Goal: Task Accomplishment & Management: Manage account settings

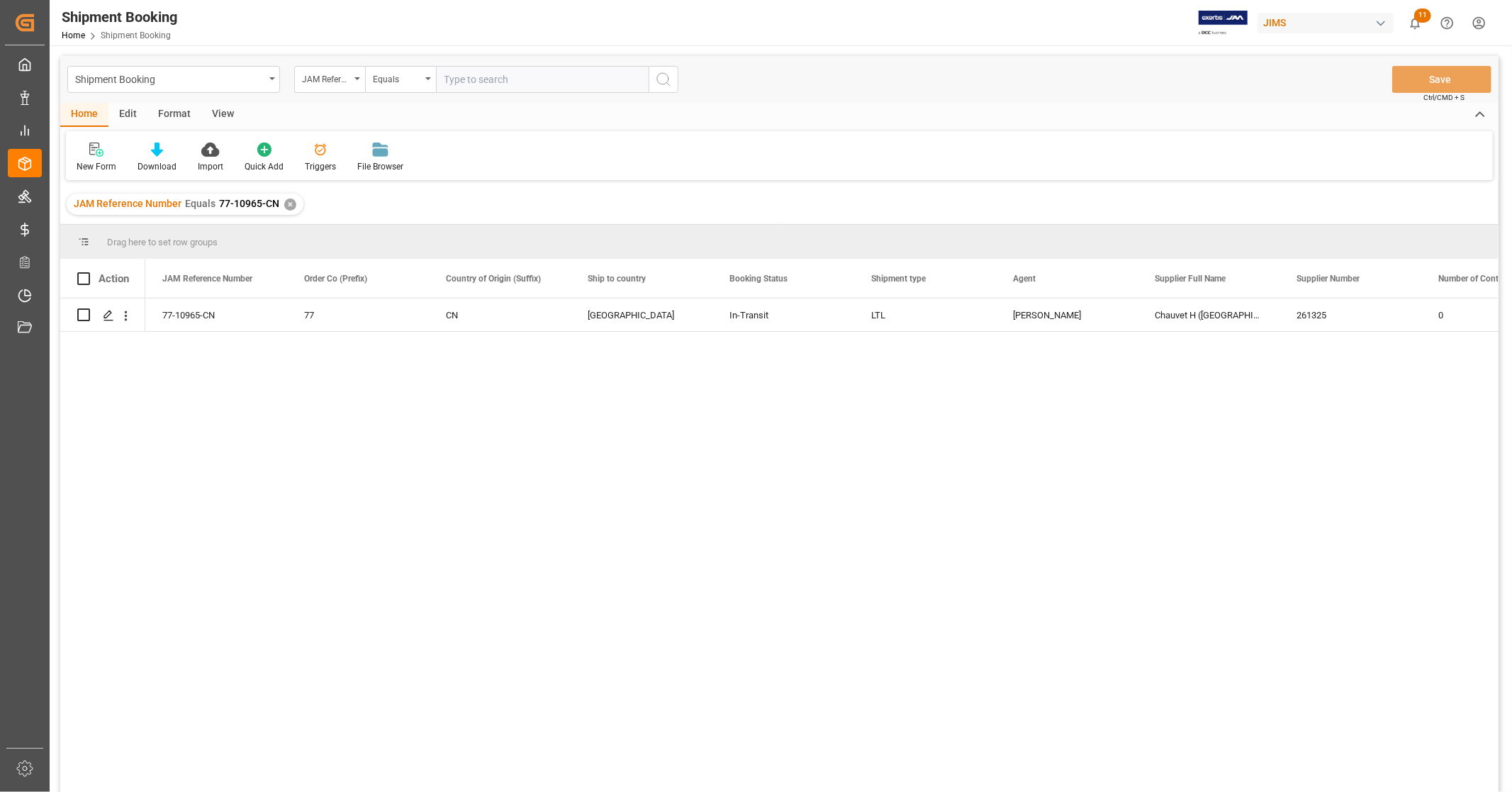
click at [522, 73] on input "text" at bounding box center [542, 79] width 212 height 27
type input "77-11202-us"
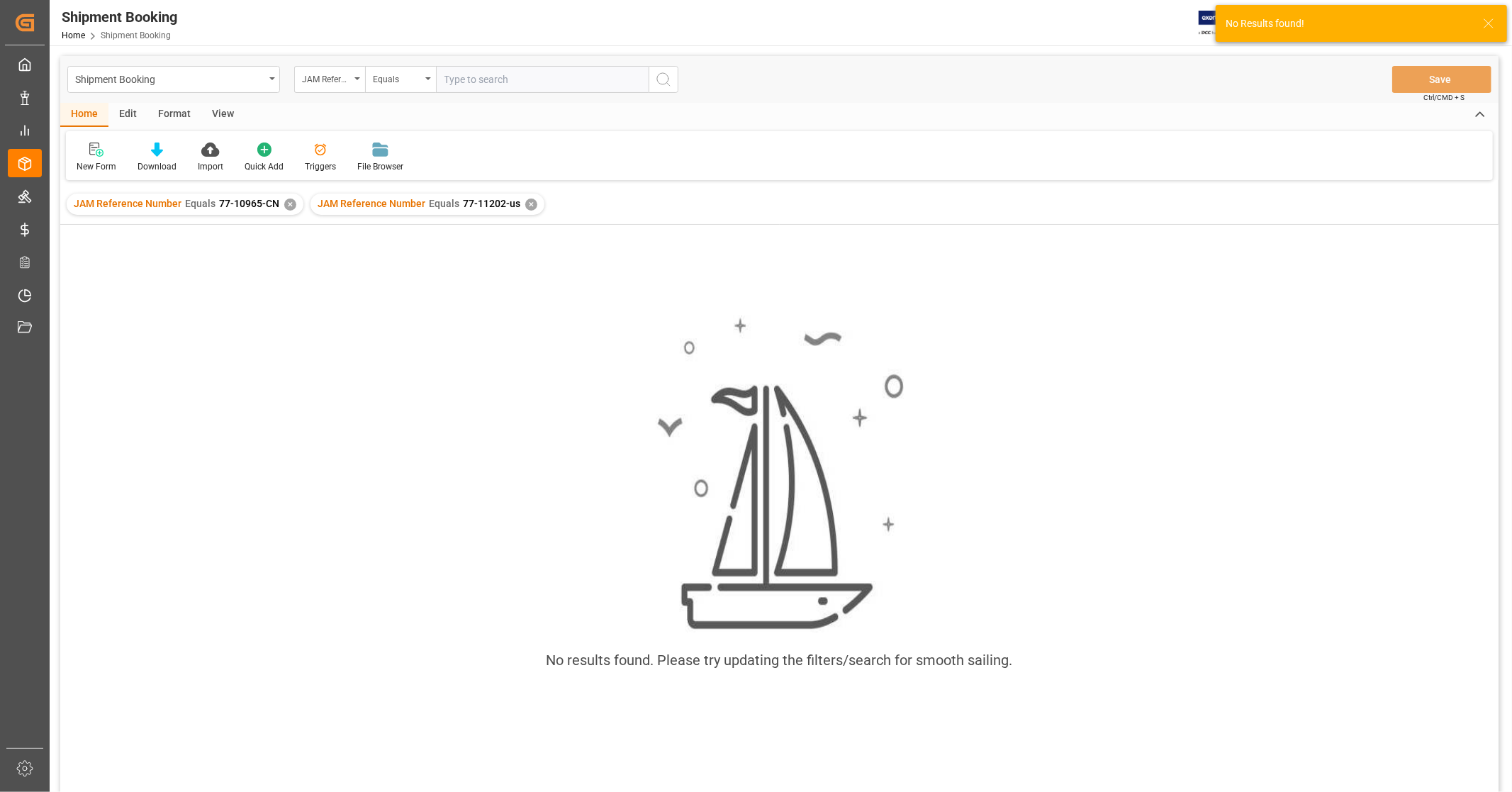
click at [292, 203] on div "✕" at bounding box center [290, 204] width 12 height 12
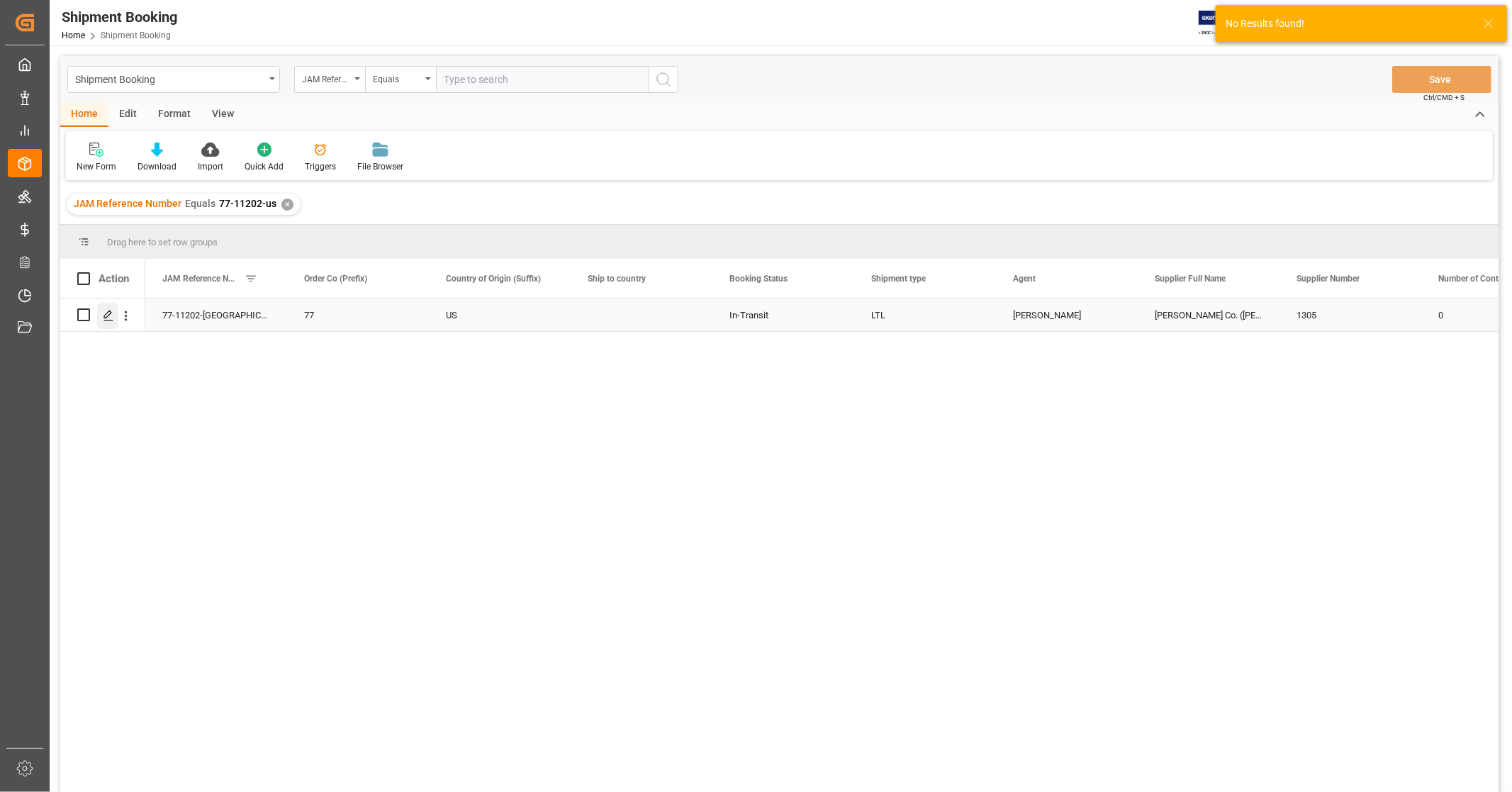
click at [105, 317] on polygon "Press SPACE to select this row." at bounding box center [107, 314] width 7 height 7
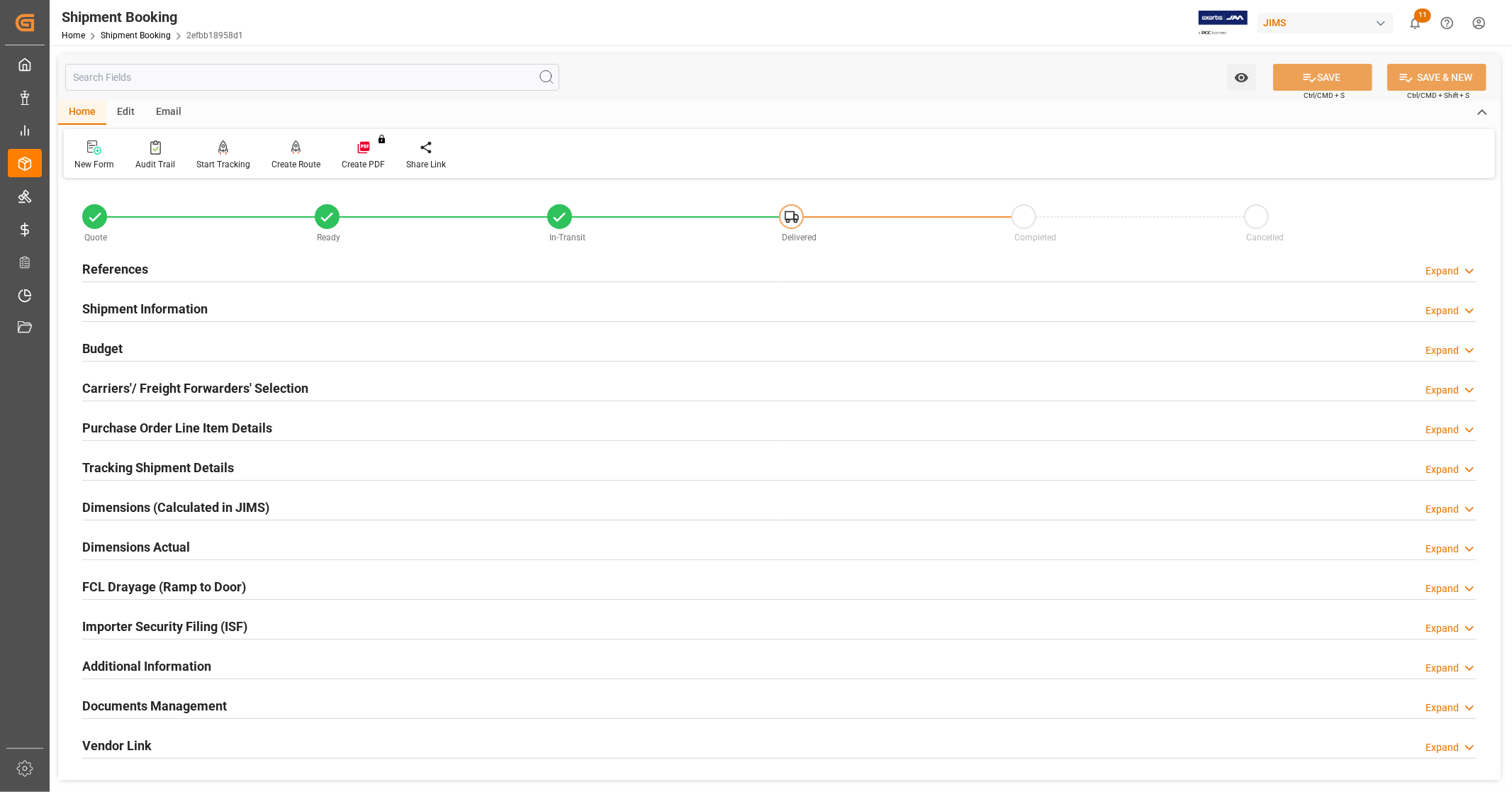
click at [176, 308] on h2 "Shipment Information" at bounding box center [145, 308] width 126 height 19
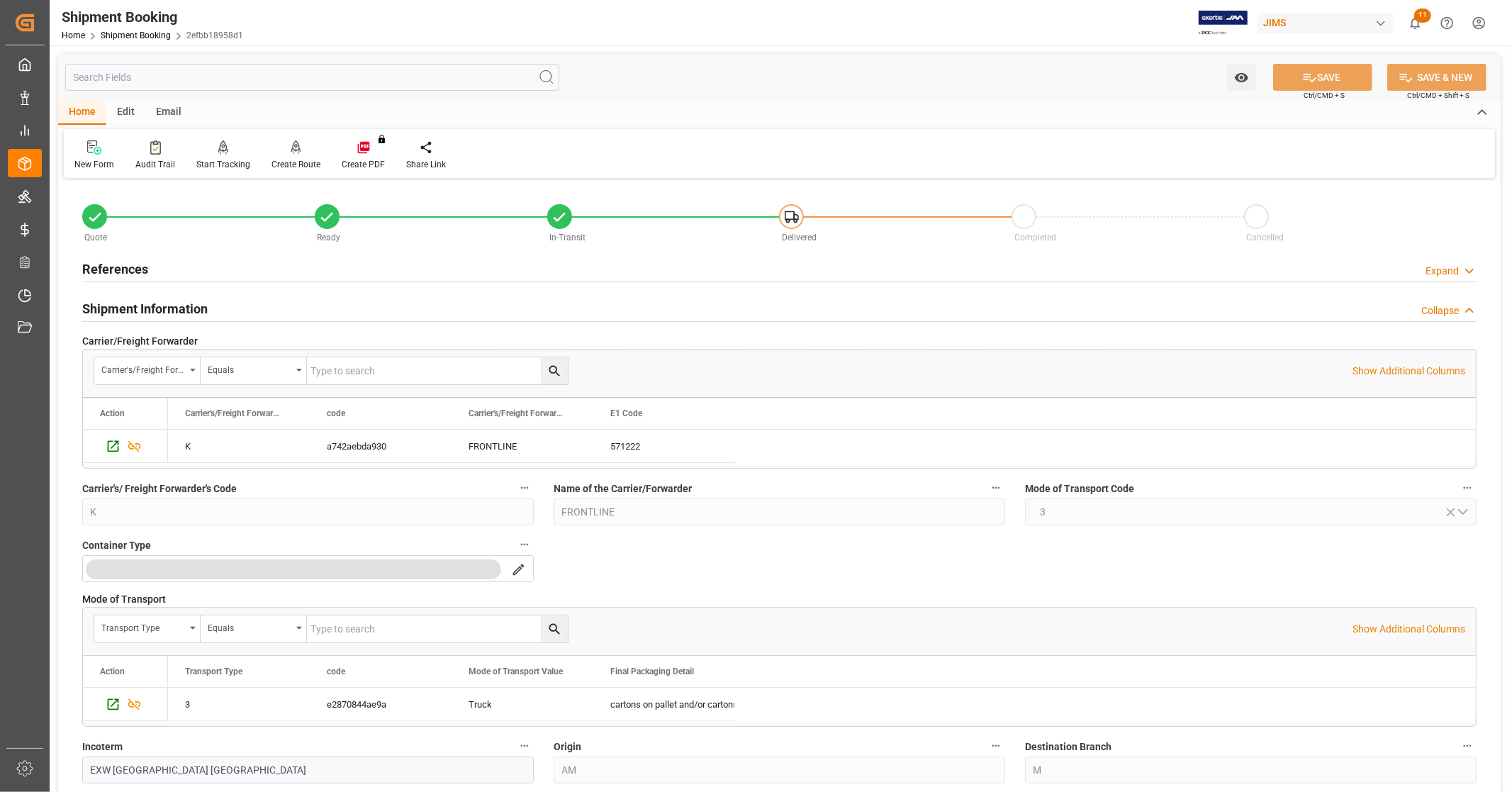
click at [176, 308] on h2 "Shipment Information" at bounding box center [145, 308] width 126 height 19
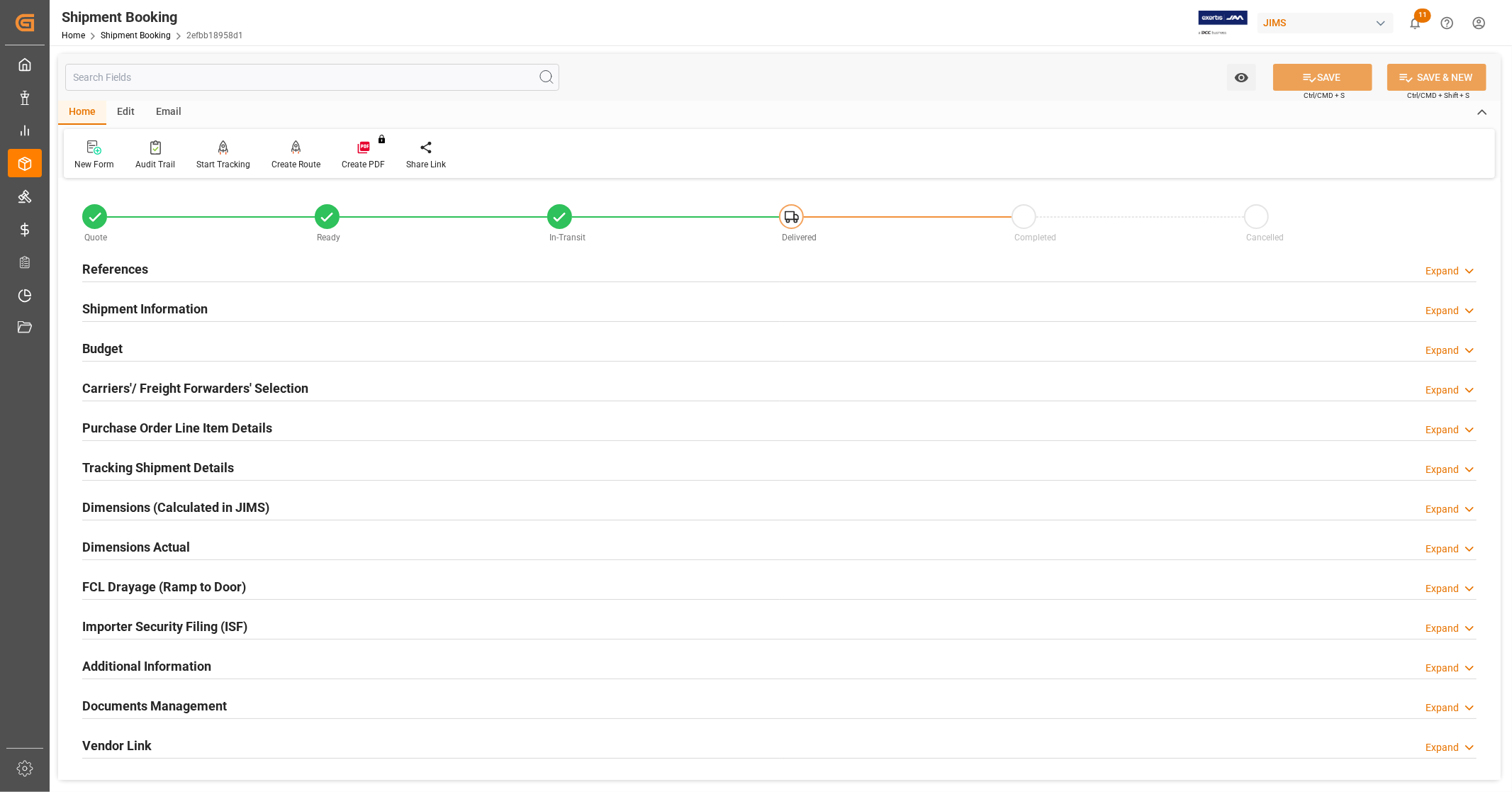
click at [159, 353] on div "Budget Expand" at bounding box center [779, 347] width 1394 height 27
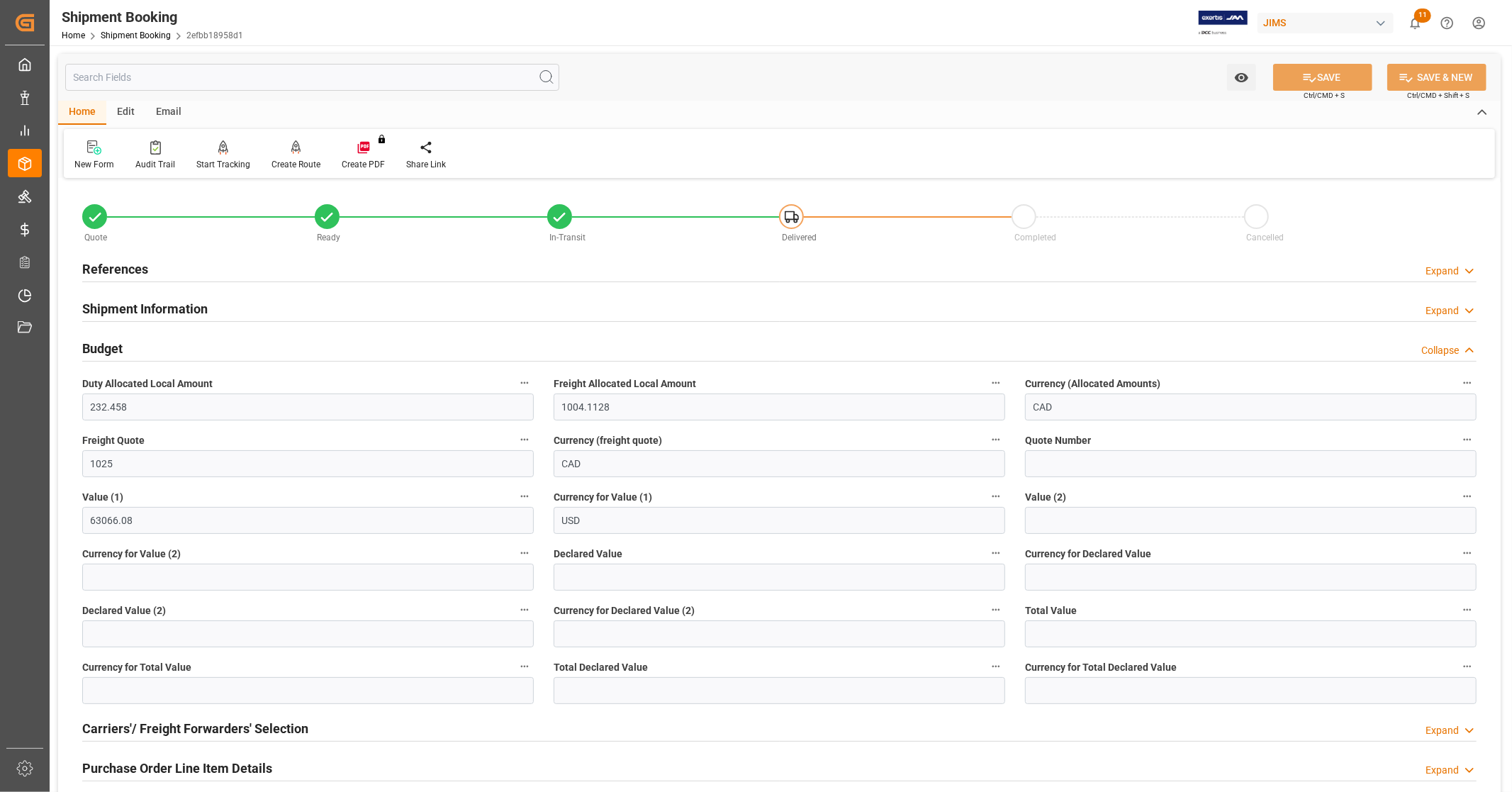
click at [156, 346] on div "Budget Collapse" at bounding box center [779, 347] width 1394 height 27
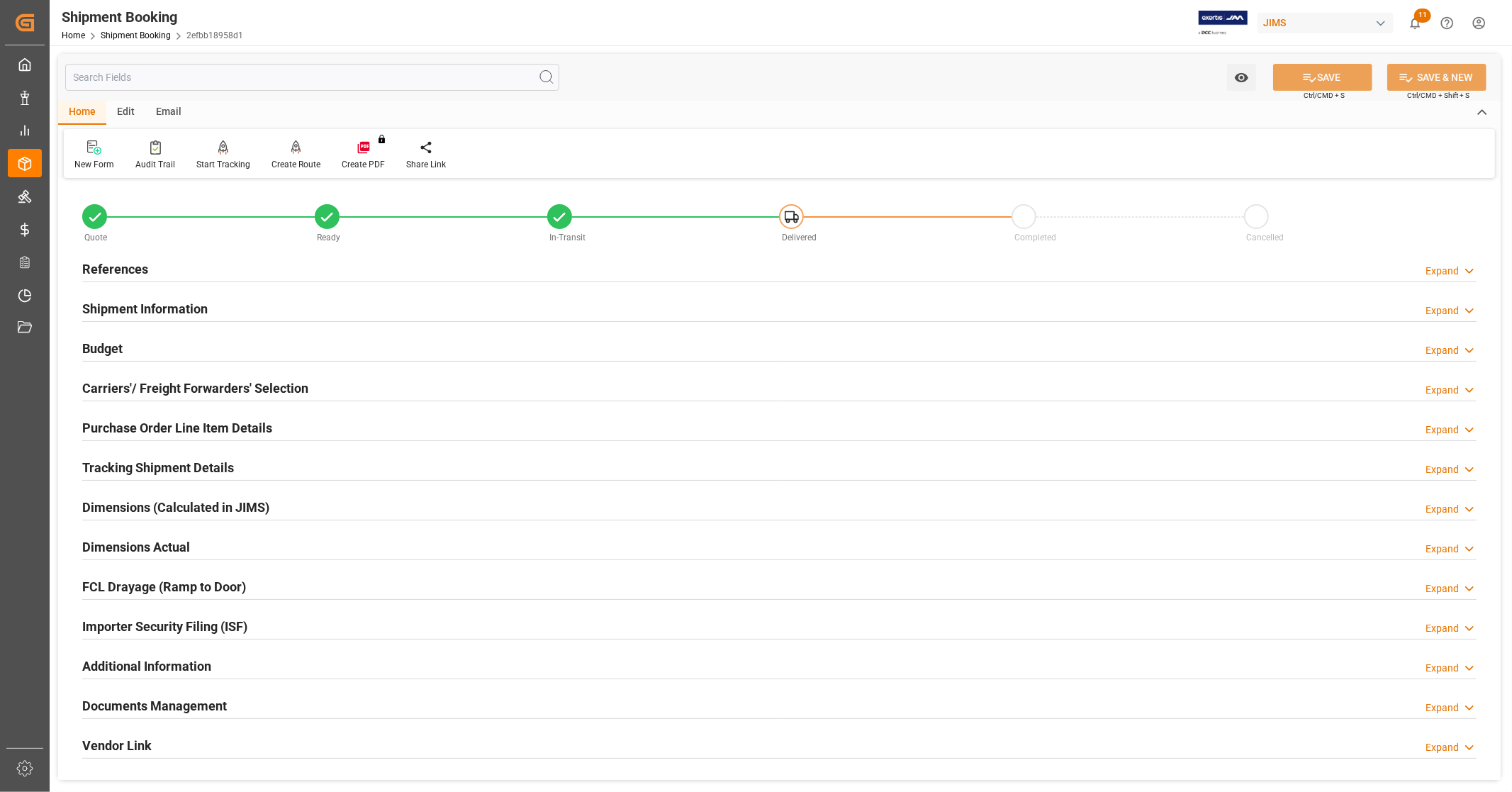
click at [302, 385] on h2 "Carriers'/ Freight Forwarders' Selection" at bounding box center [196, 388] width 226 height 19
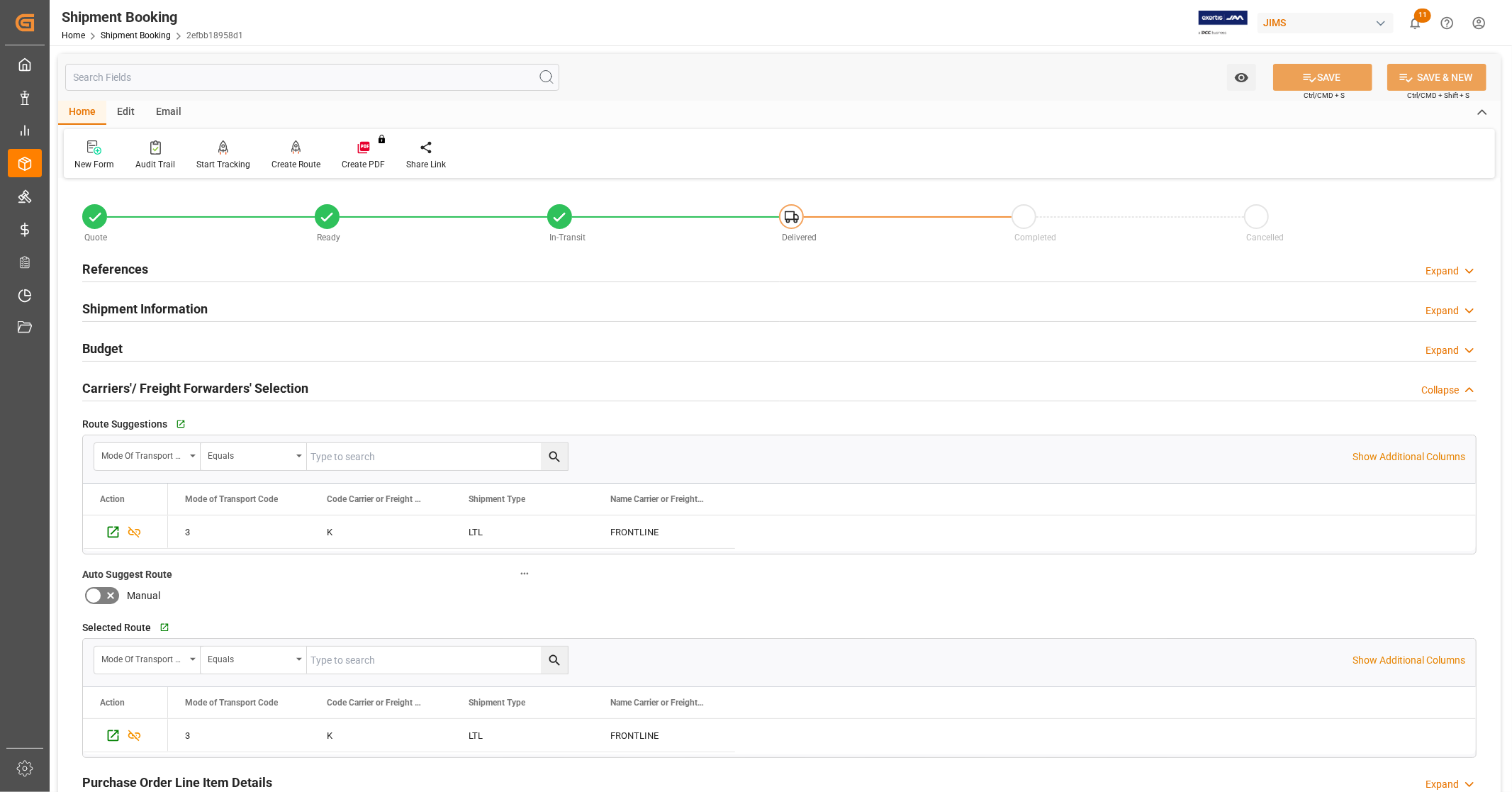
click at [302, 385] on h2 "Carriers'/ Freight Forwarders' Selection" at bounding box center [196, 388] width 226 height 19
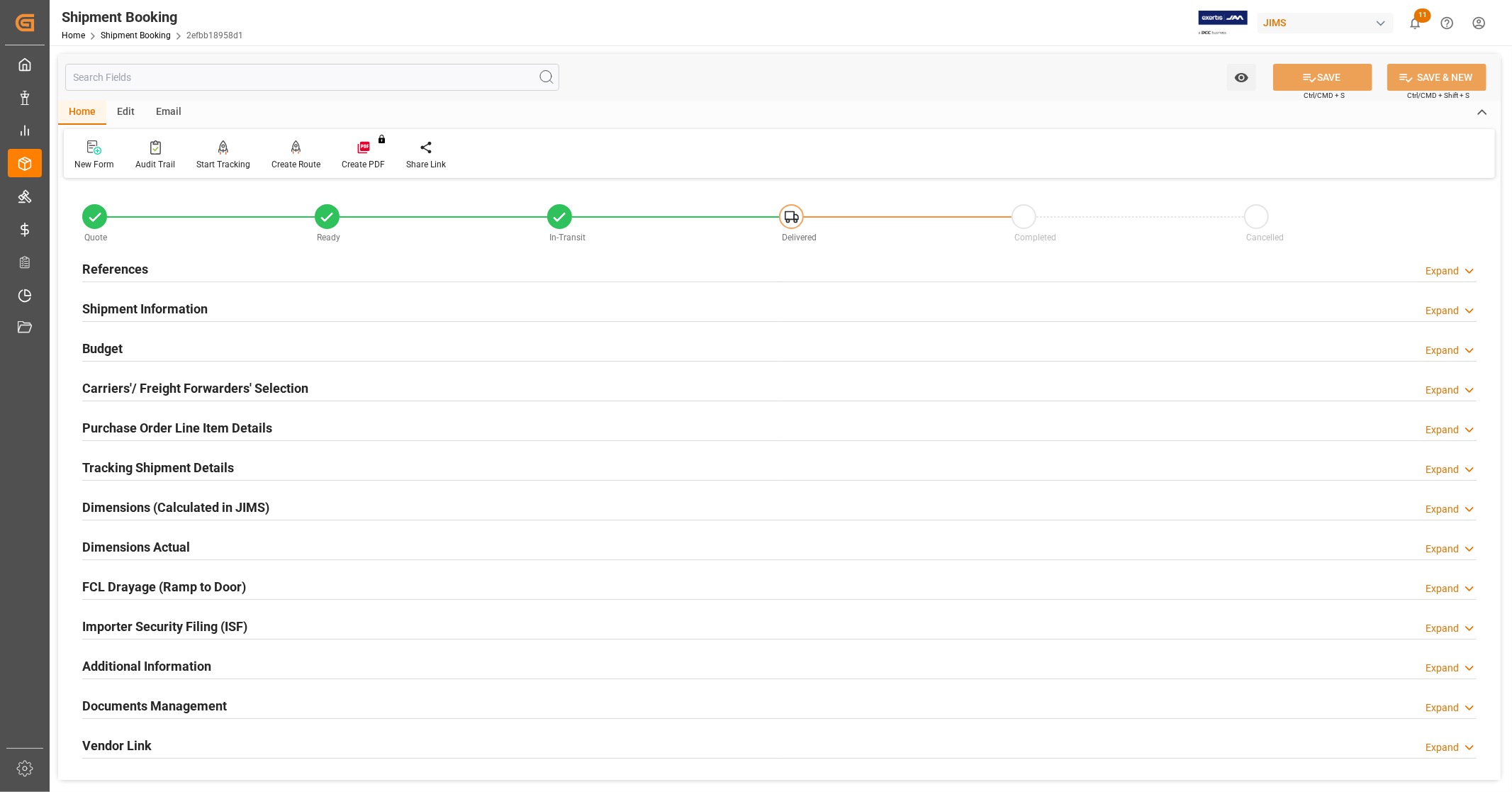
click at [210, 465] on h2 "Tracking Shipment Details" at bounding box center [159, 467] width 152 height 19
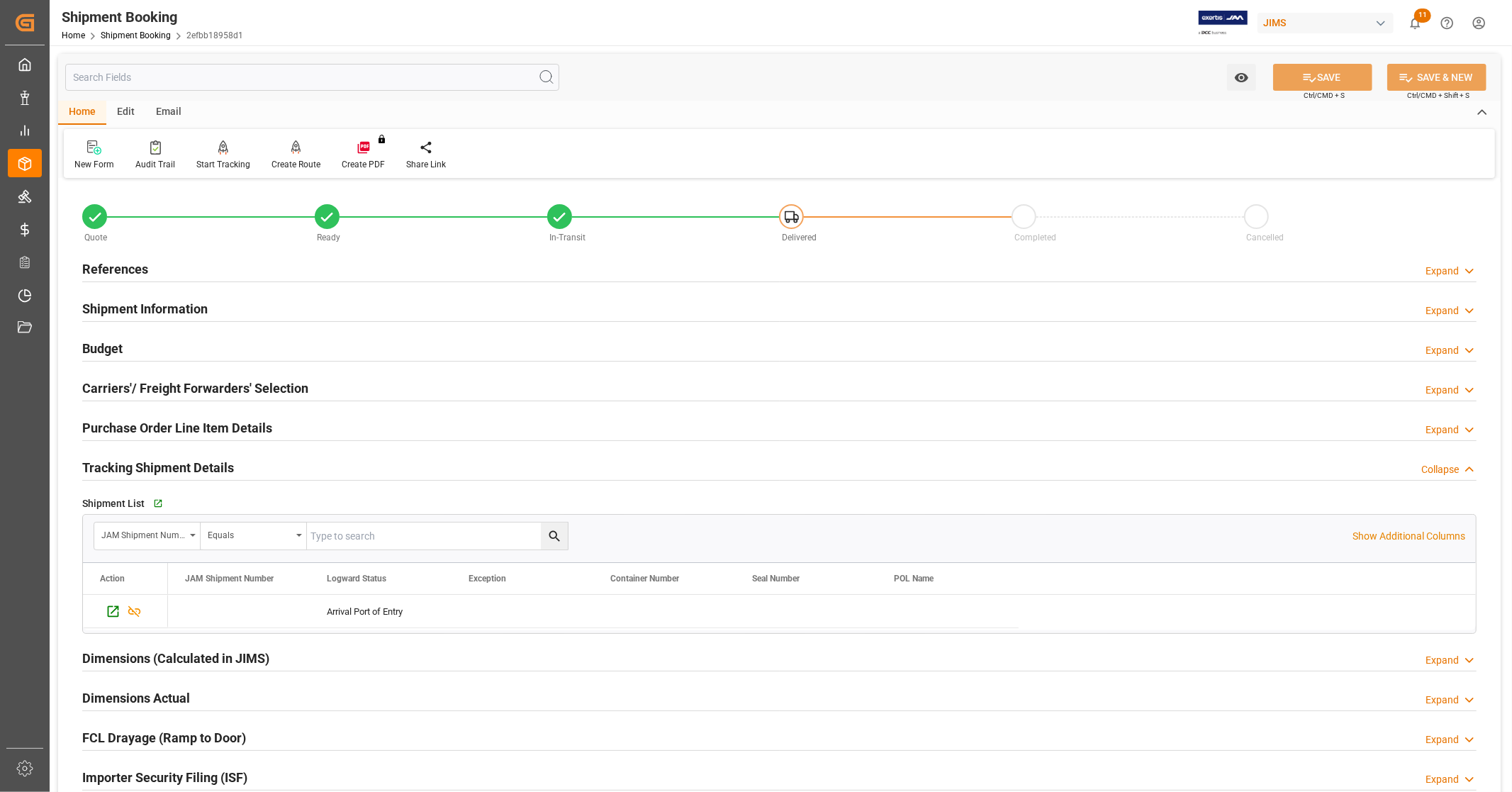
click at [210, 465] on h2 "Tracking Shipment Details" at bounding box center [159, 467] width 152 height 19
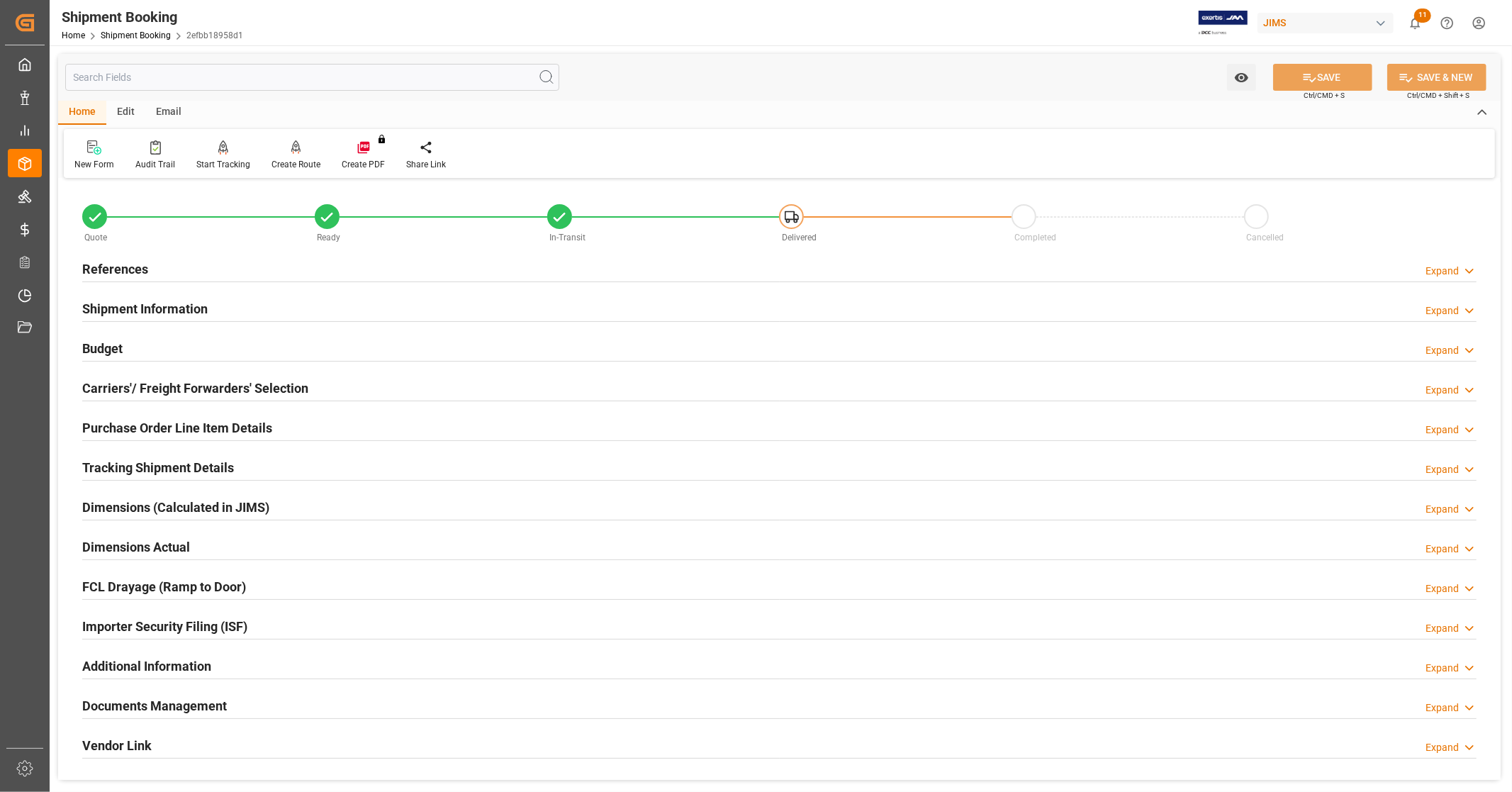
click at [212, 427] on h2 "Purchase Order Line Item Details" at bounding box center [178, 427] width 190 height 19
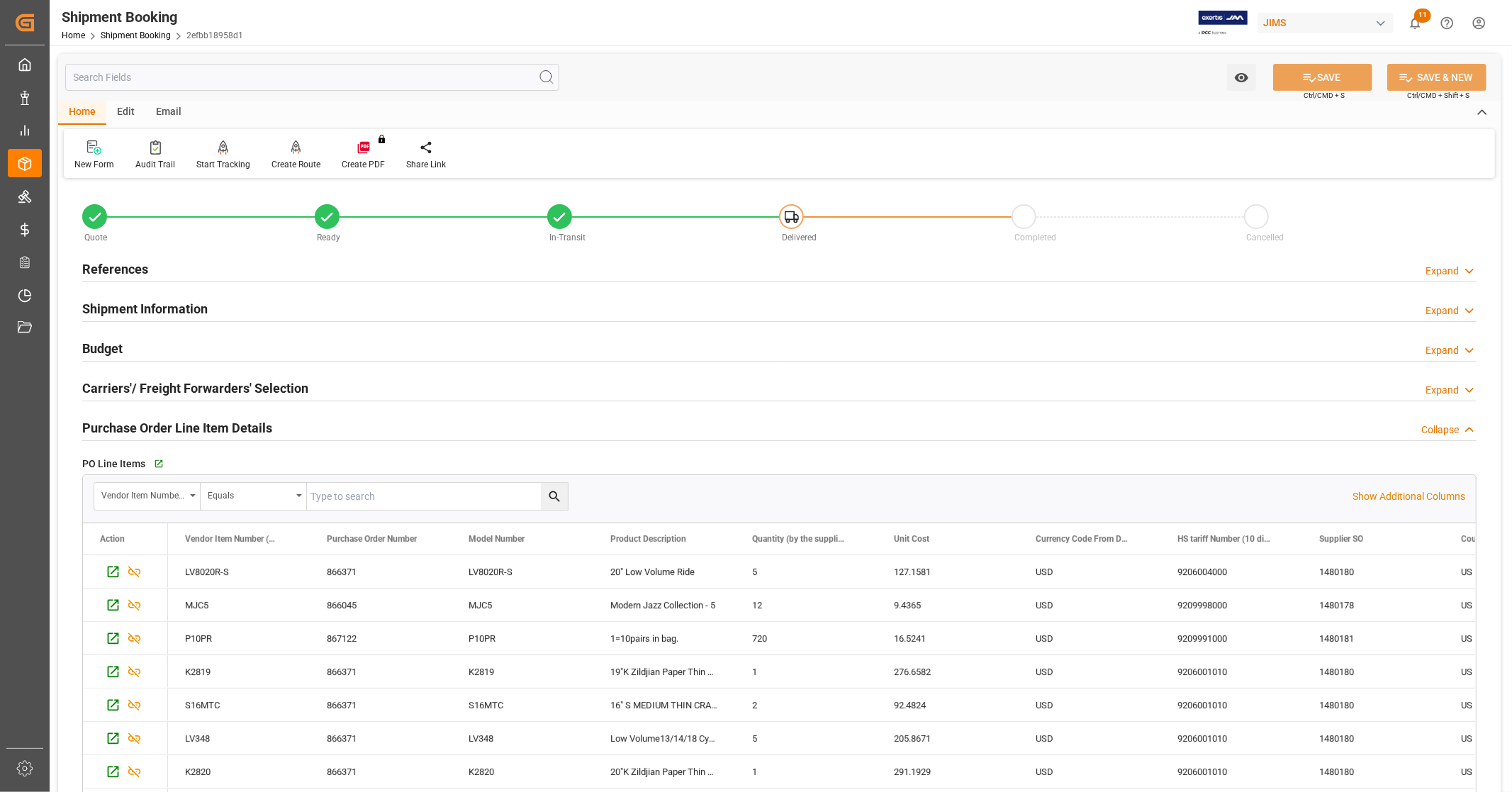
click at [212, 427] on h2 "Purchase Order Line Item Details" at bounding box center [178, 427] width 190 height 19
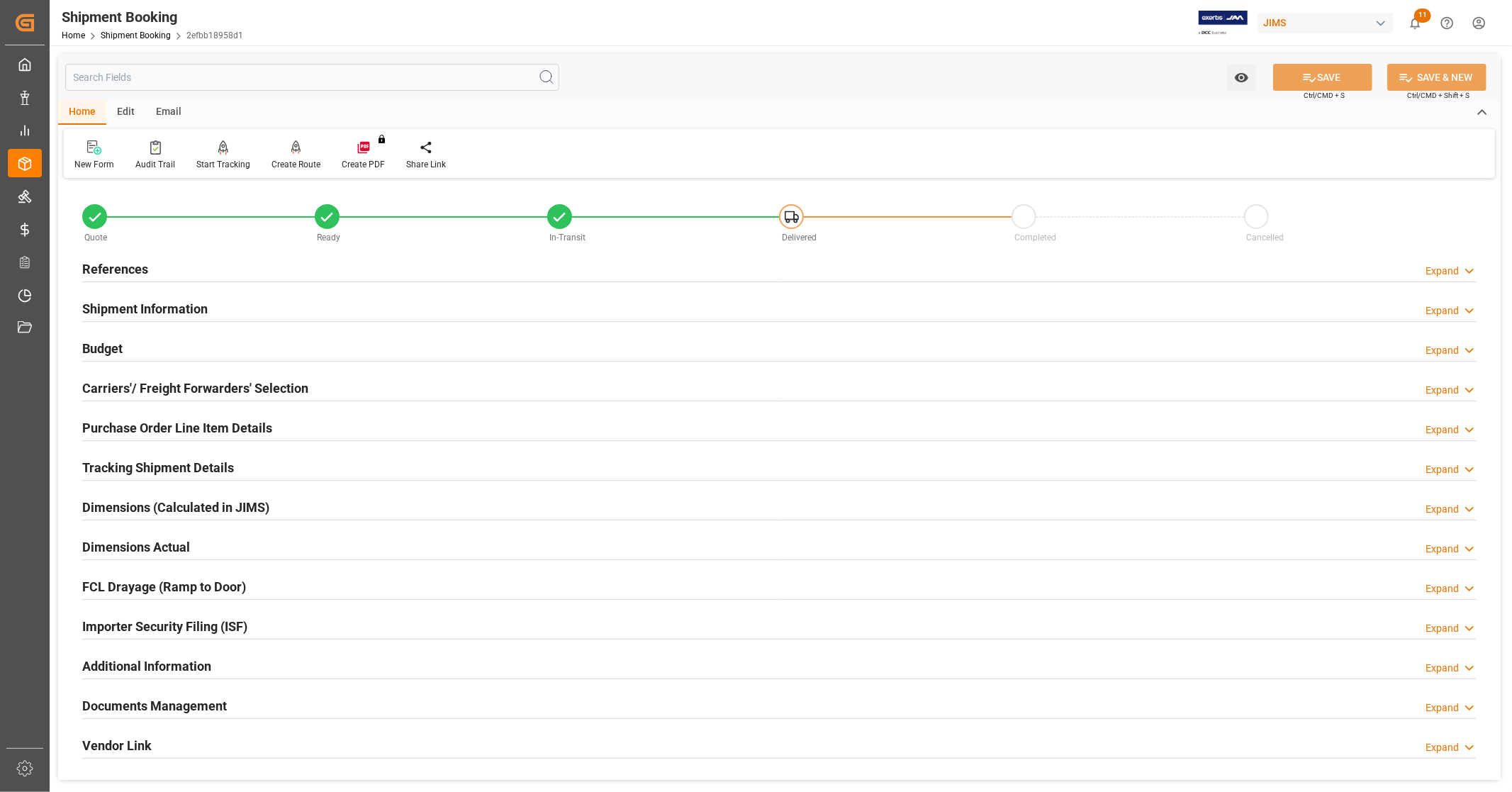
click at [197, 541] on div "Dimensions Actual Expand" at bounding box center [779, 546] width 1394 height 27
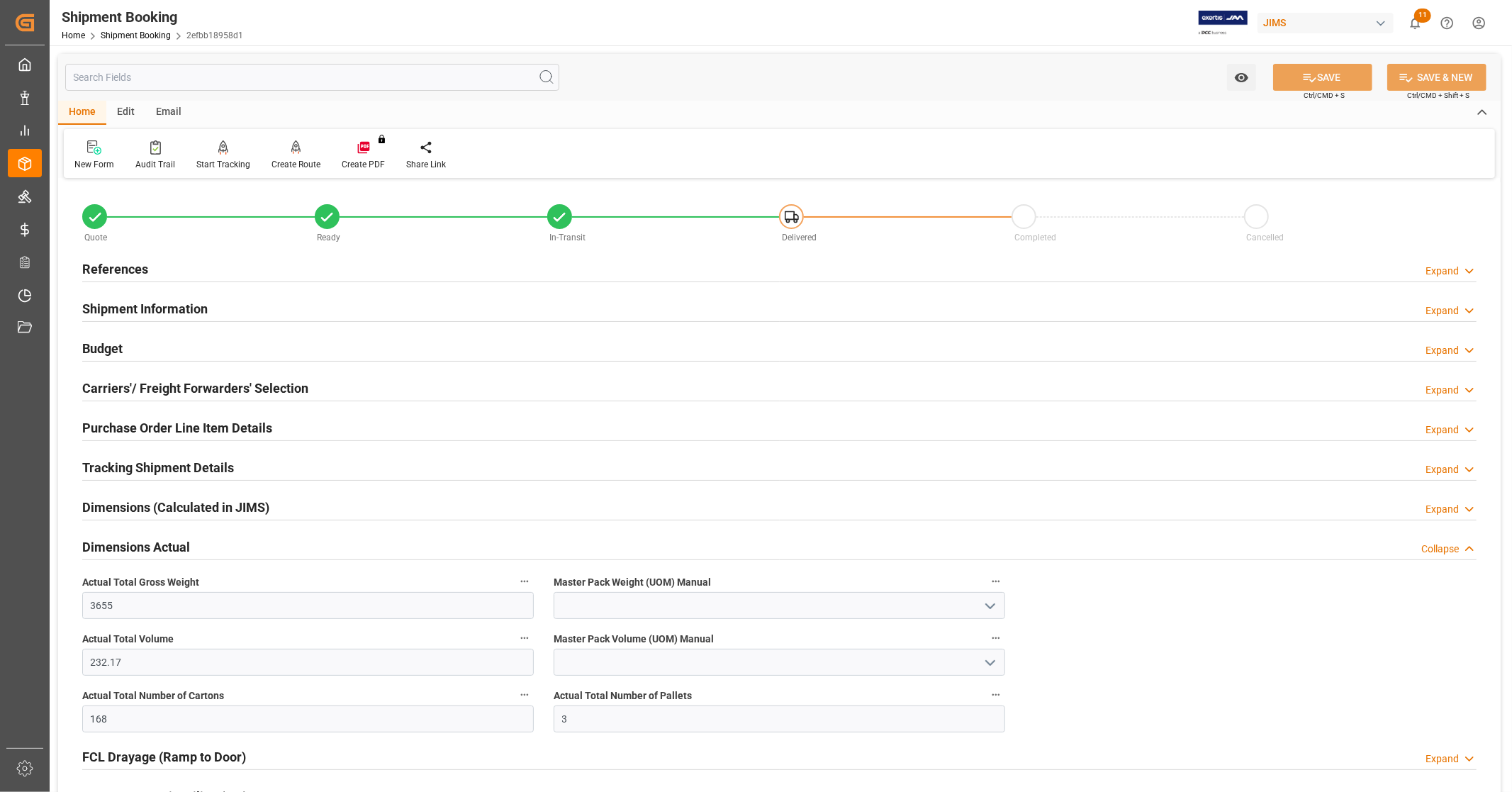
click at [197, 541] on div "Dimensions Actual Collapse" at bounding box center [779, 546] width 1394 height 27
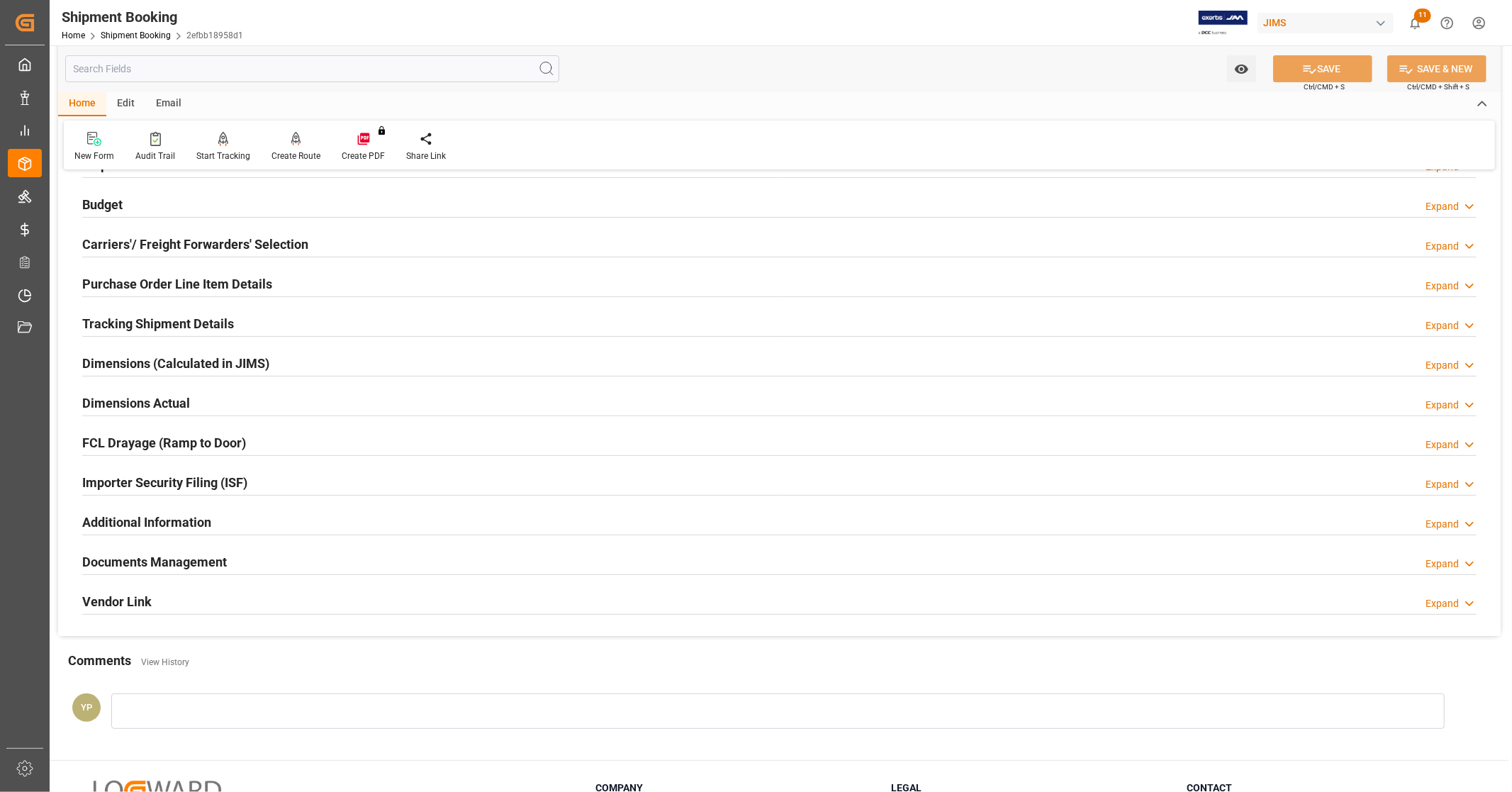
scroll to position [157, 0]
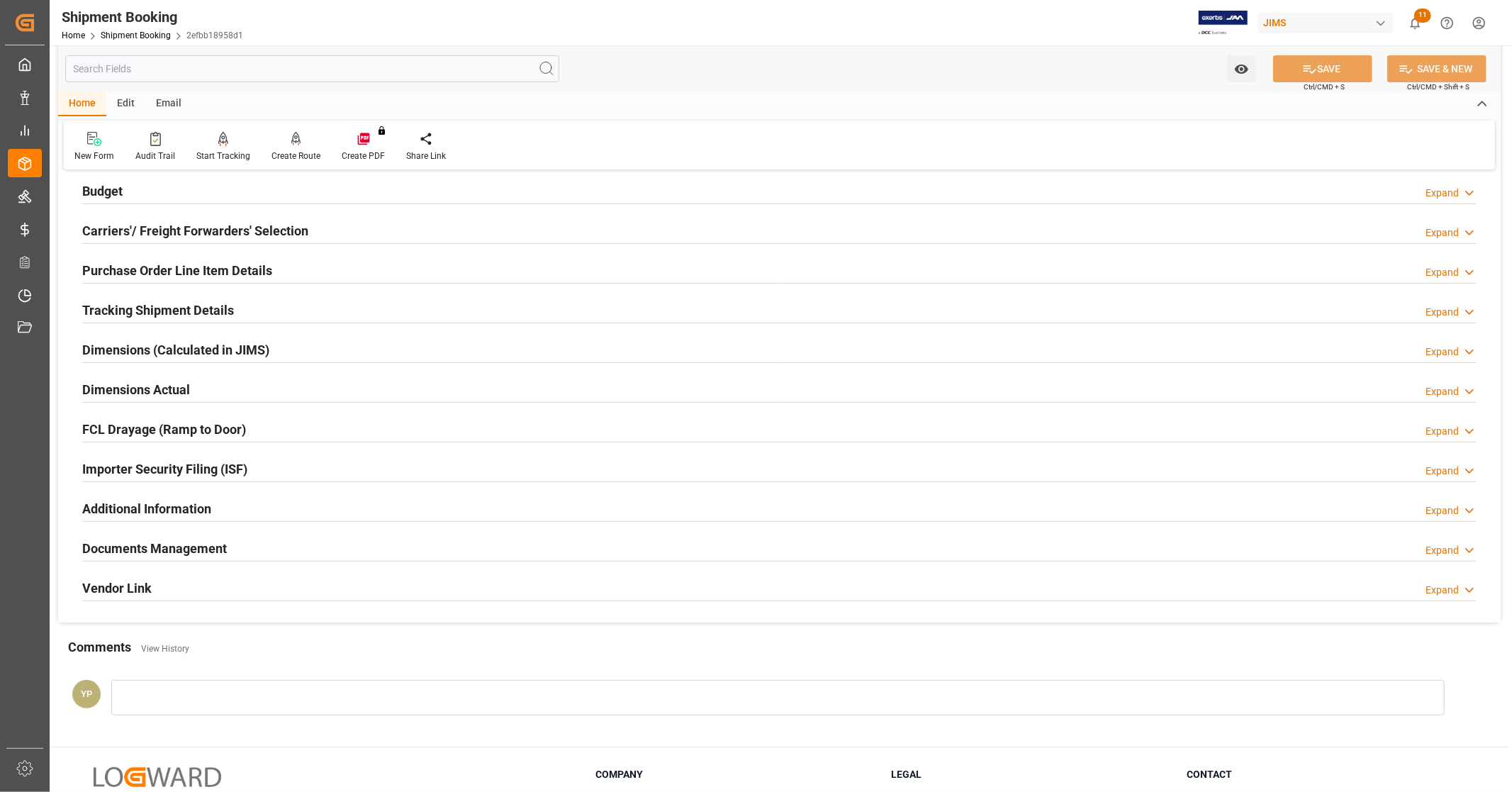
click at [215, 504] on div "Additional Information Expand" at bounding box center [779, 508] width 1394 height 27
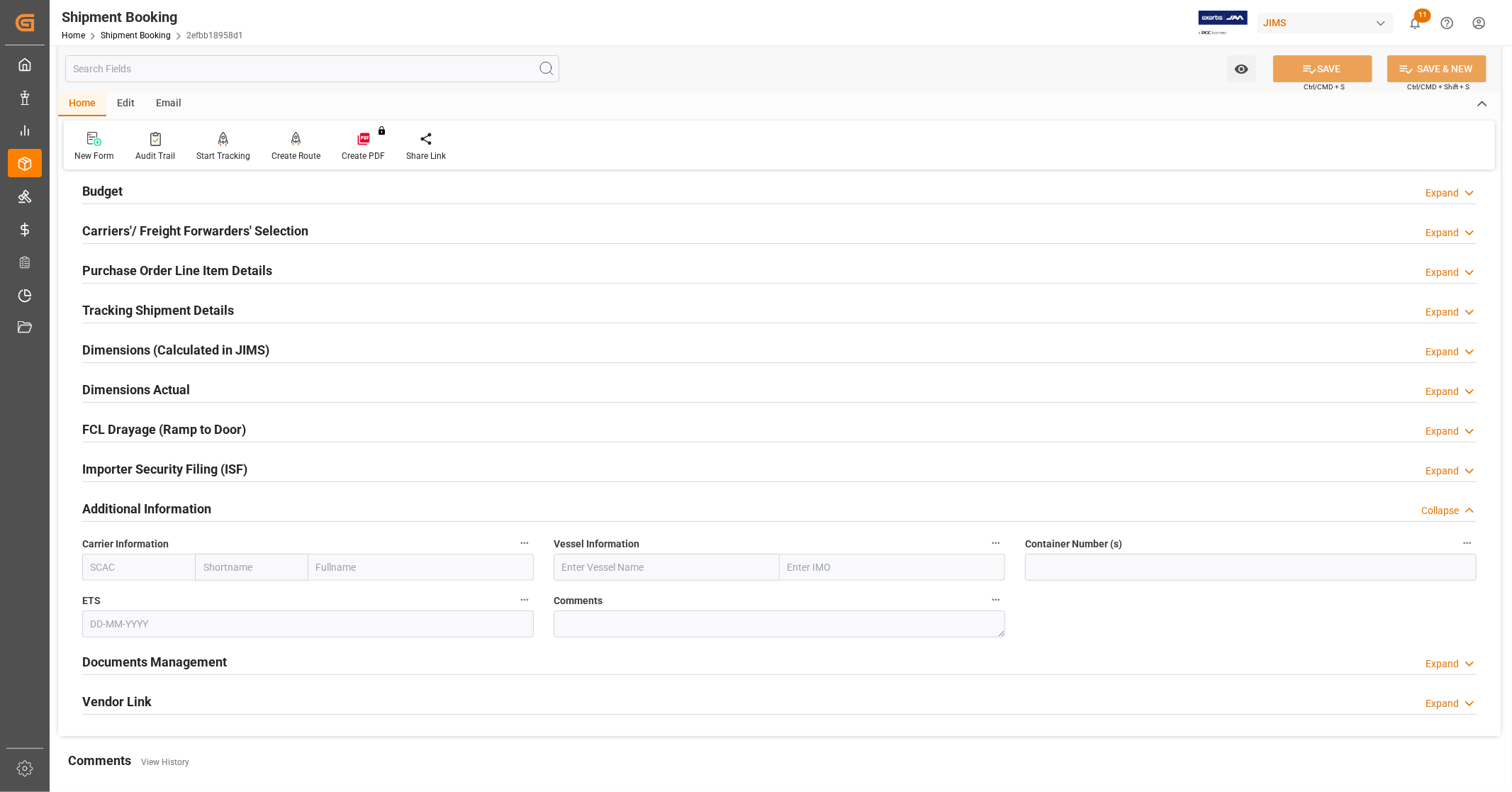
click at [215, 504] on div "Additional Information Collapse" at bounding box center [779, 508] width 1394 height 27
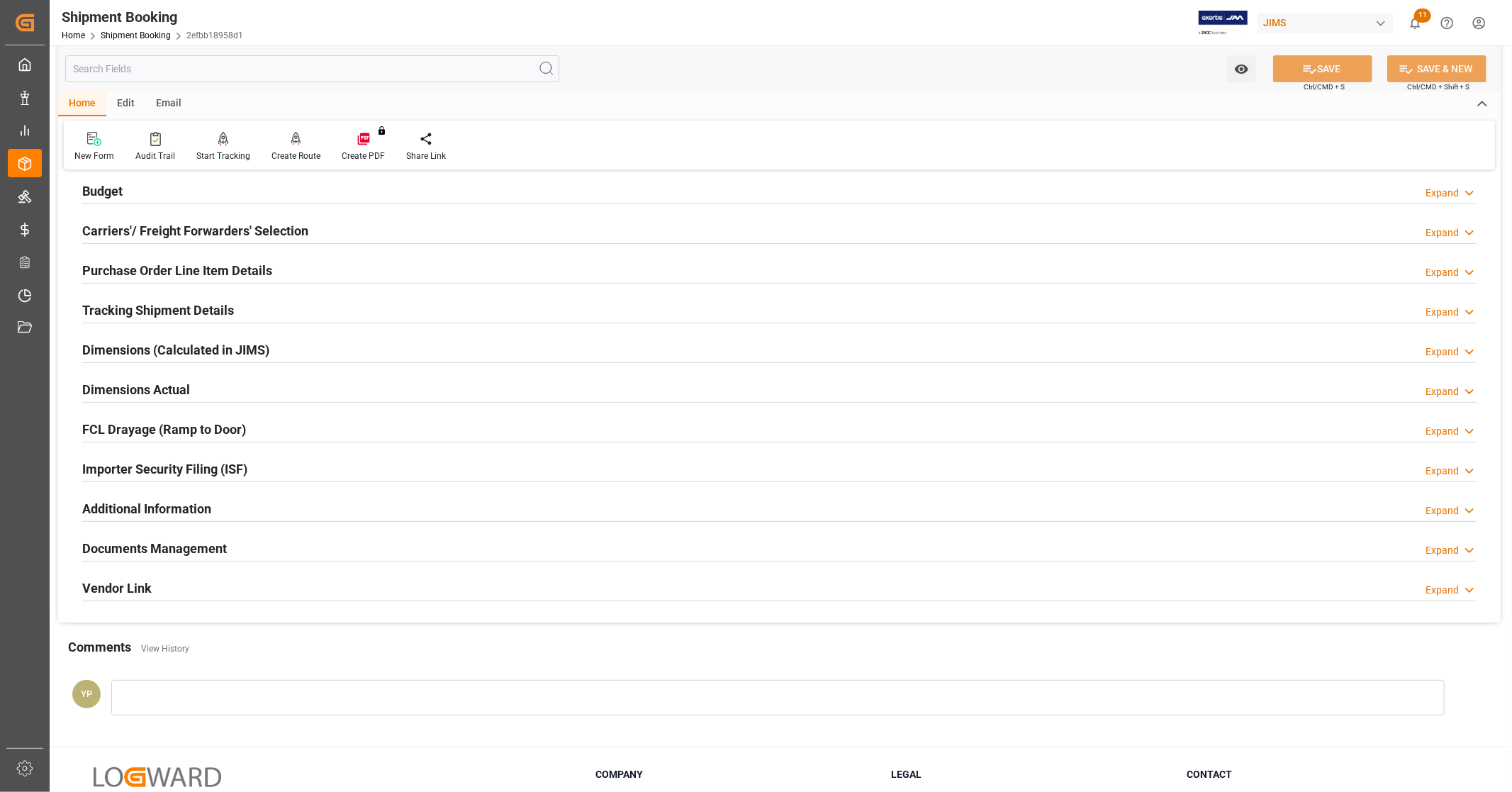
click at [207, 556] on h2 "Documents Management" at bounding box center [155, 548] width 145 height 19
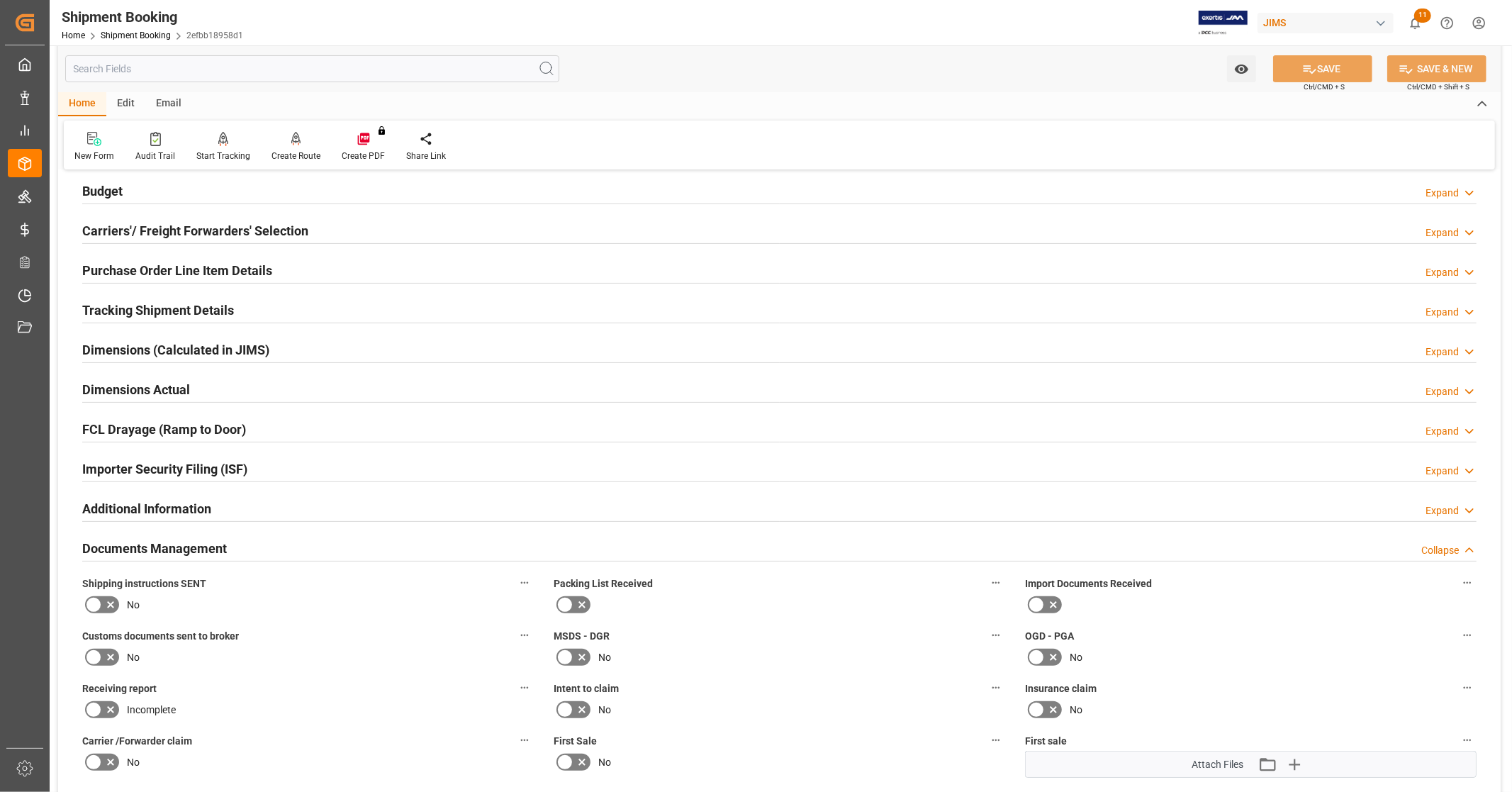
click at [207, 550] on h2 "Documents Management" at bounding box center [155, 548] width 145 height 19
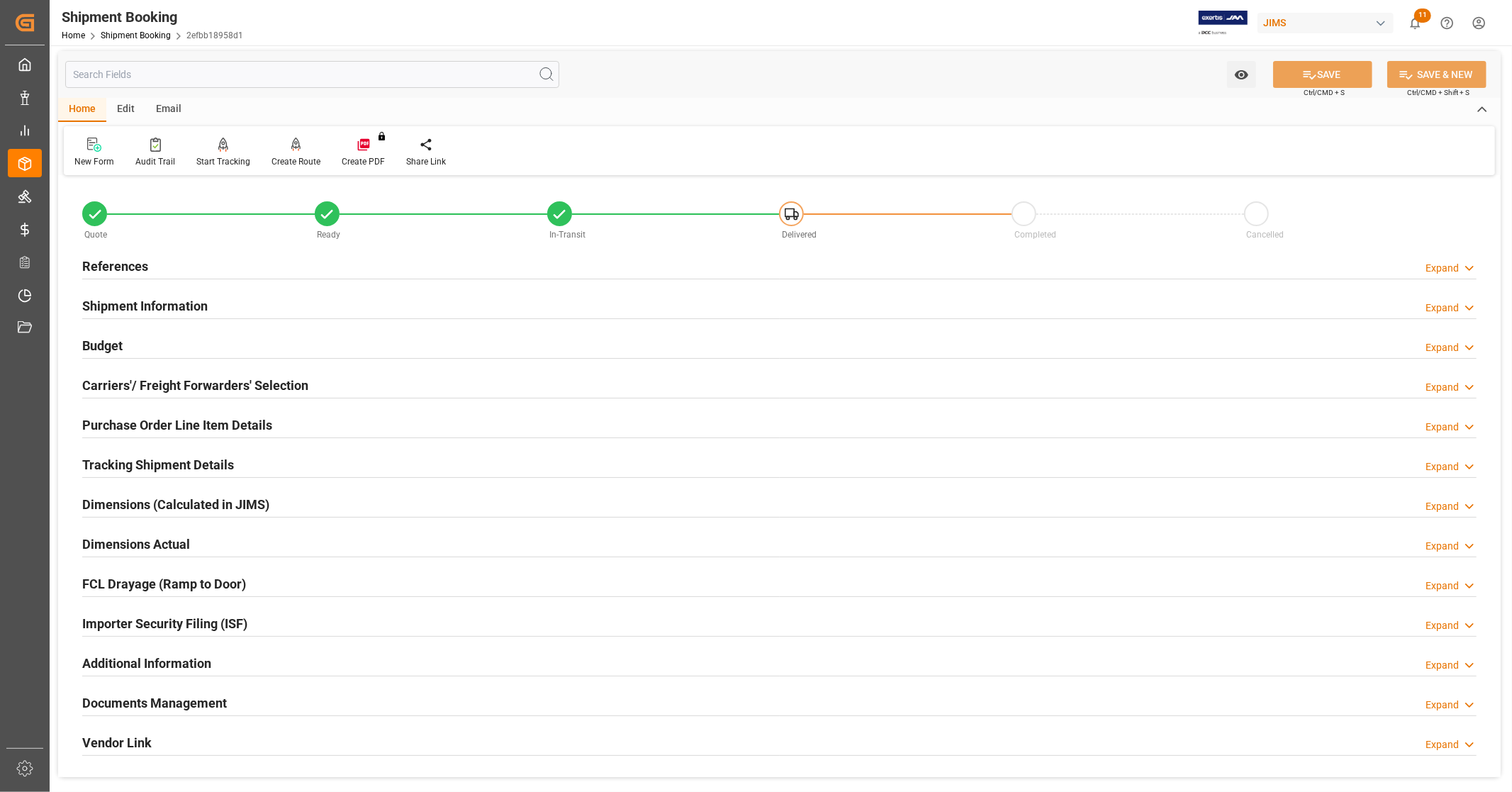
scroll to position [0, 0]
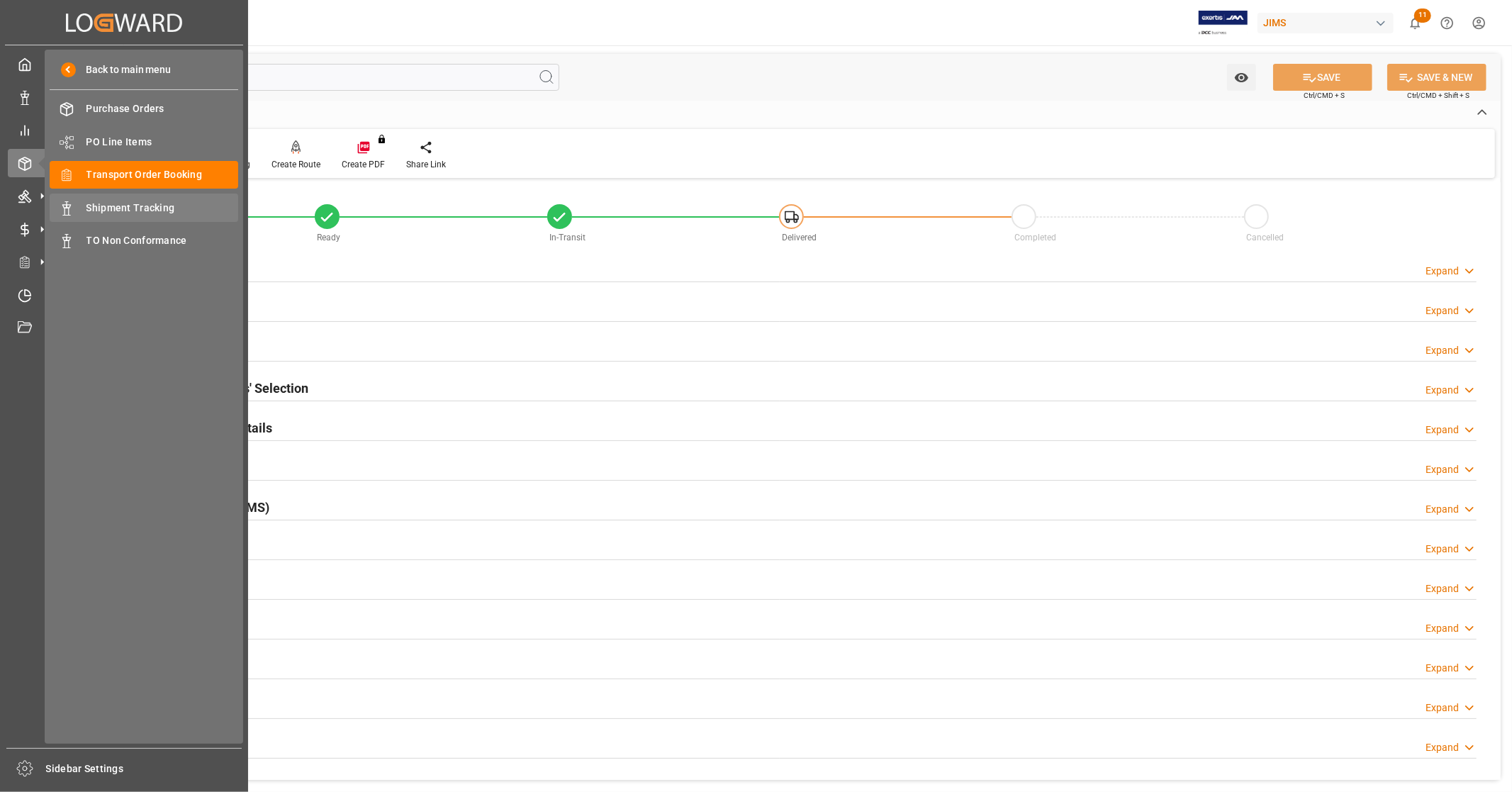
click at [177, 209] on span "Shipment Tracking" at bounding box center [163, 208] width 152 height 15
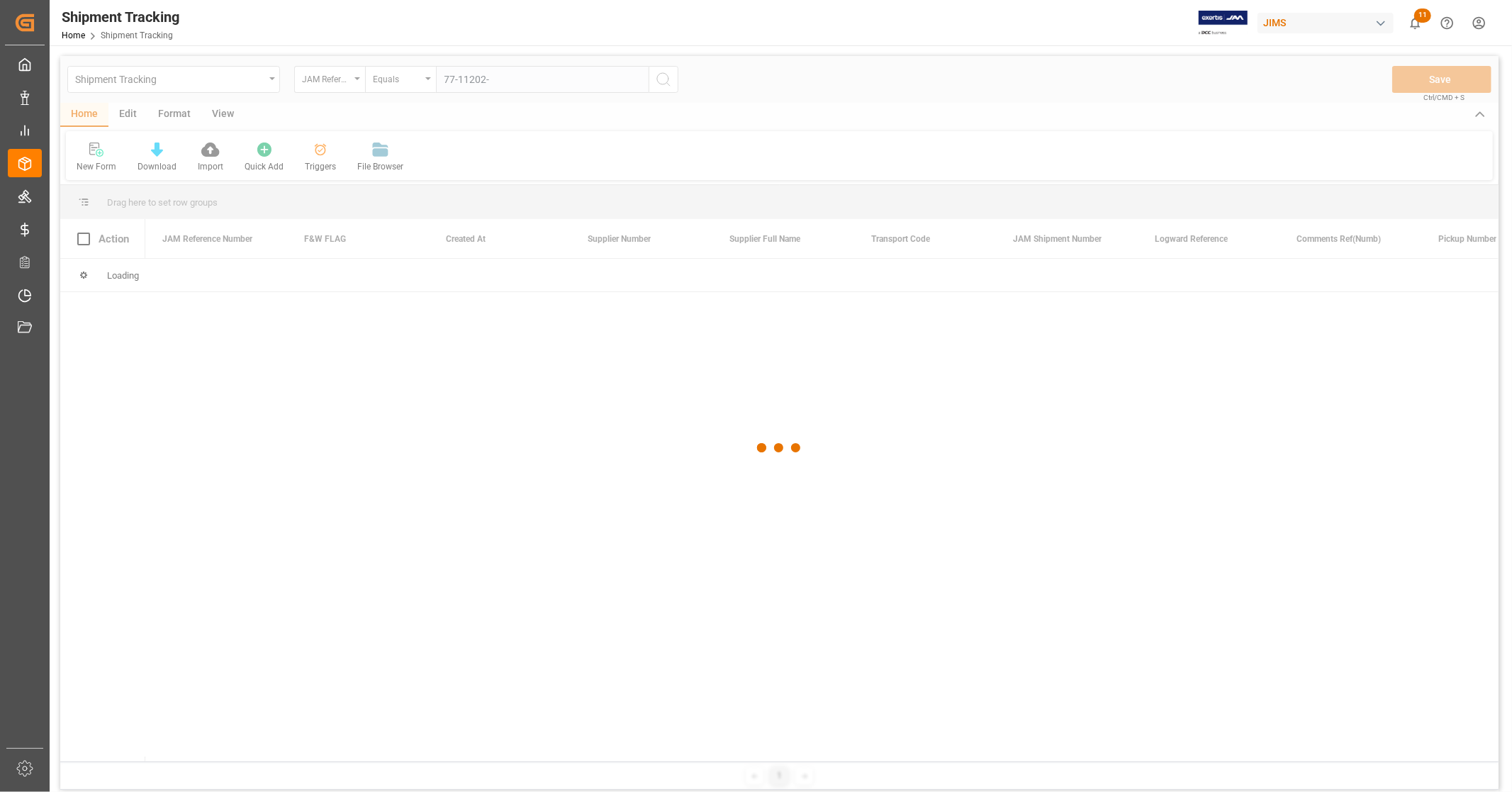
type input "77-11202-us"
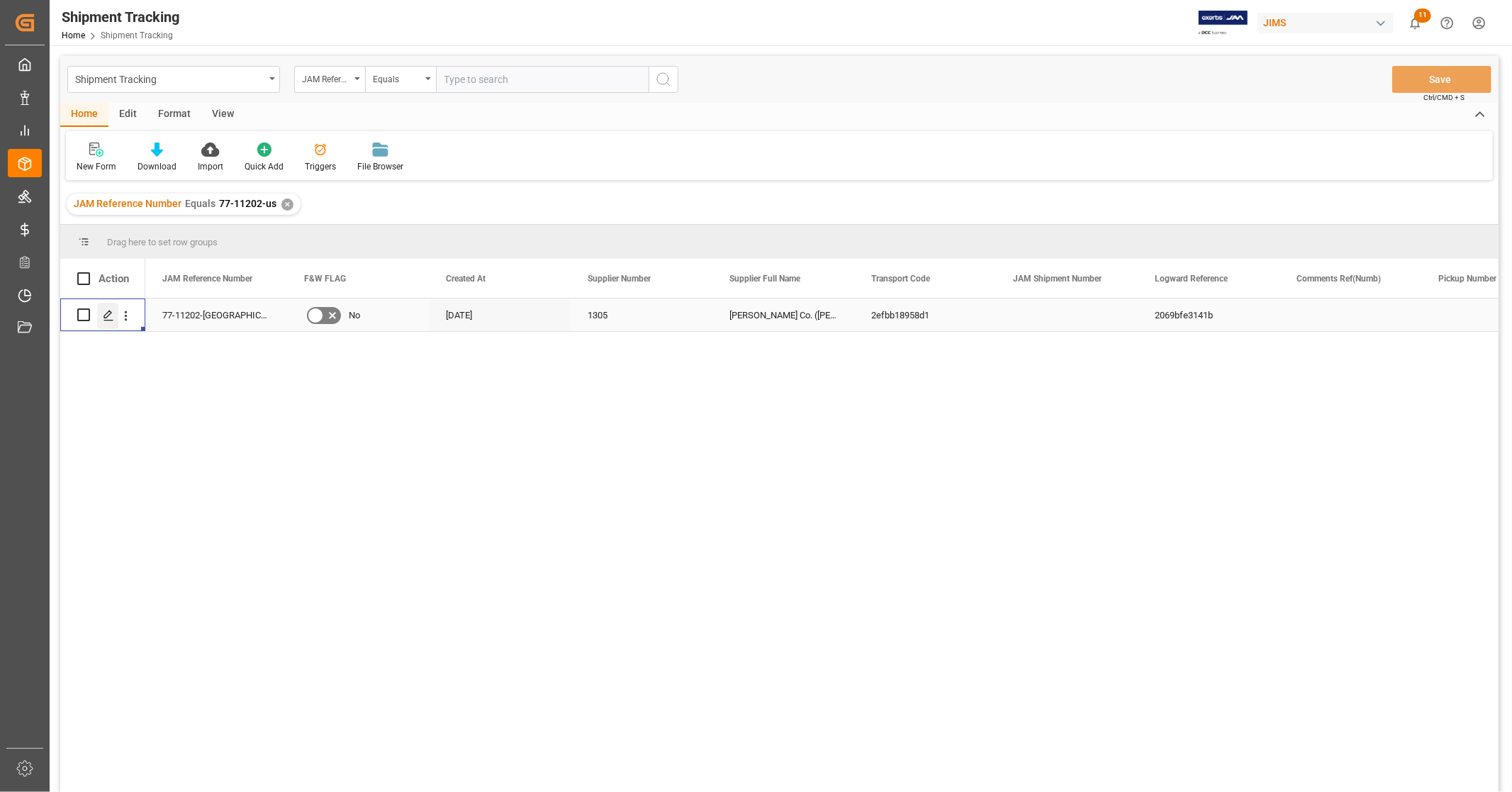
click at [107, 313] on polygon "Press SPACE to select this row." at bounding box center [107, 314] width 7 height 7
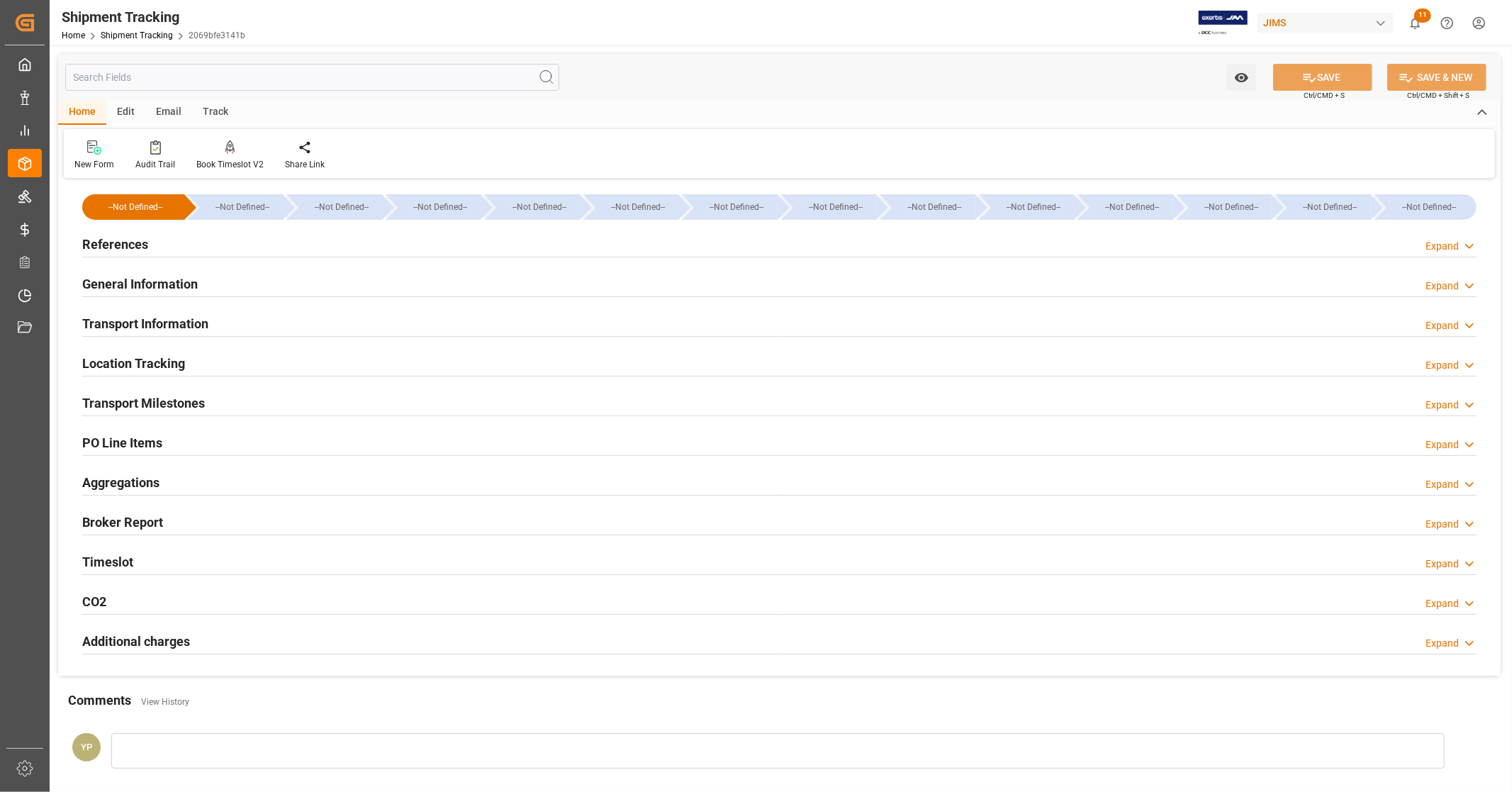
type input "[DATE]"
click at [124, 240] on h2 "References" at bounding box center [116, 244] width 66 height 19
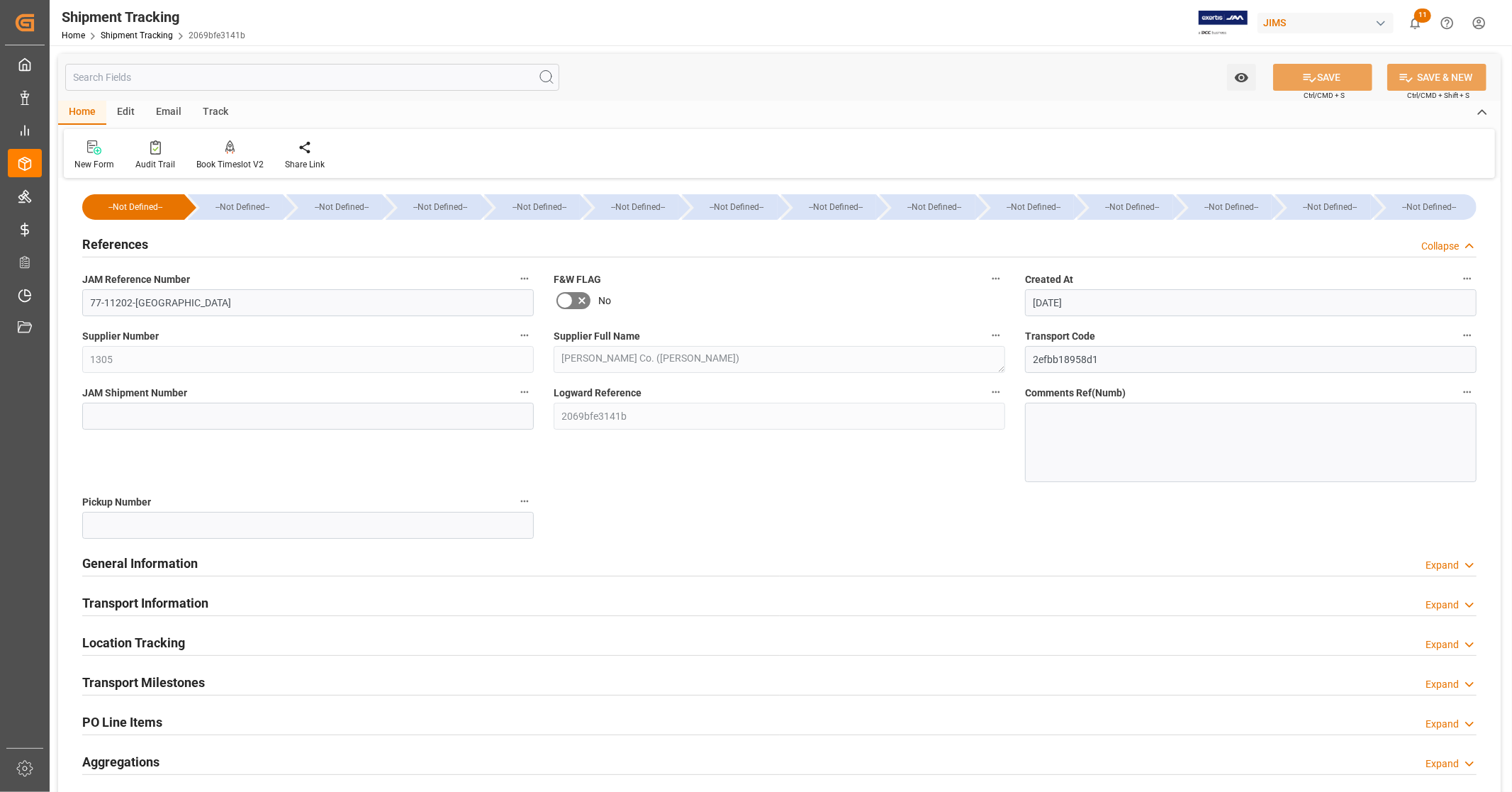
click at [124, 240] on h2 "References" at bounding box center [116, 244] width 66 height 19
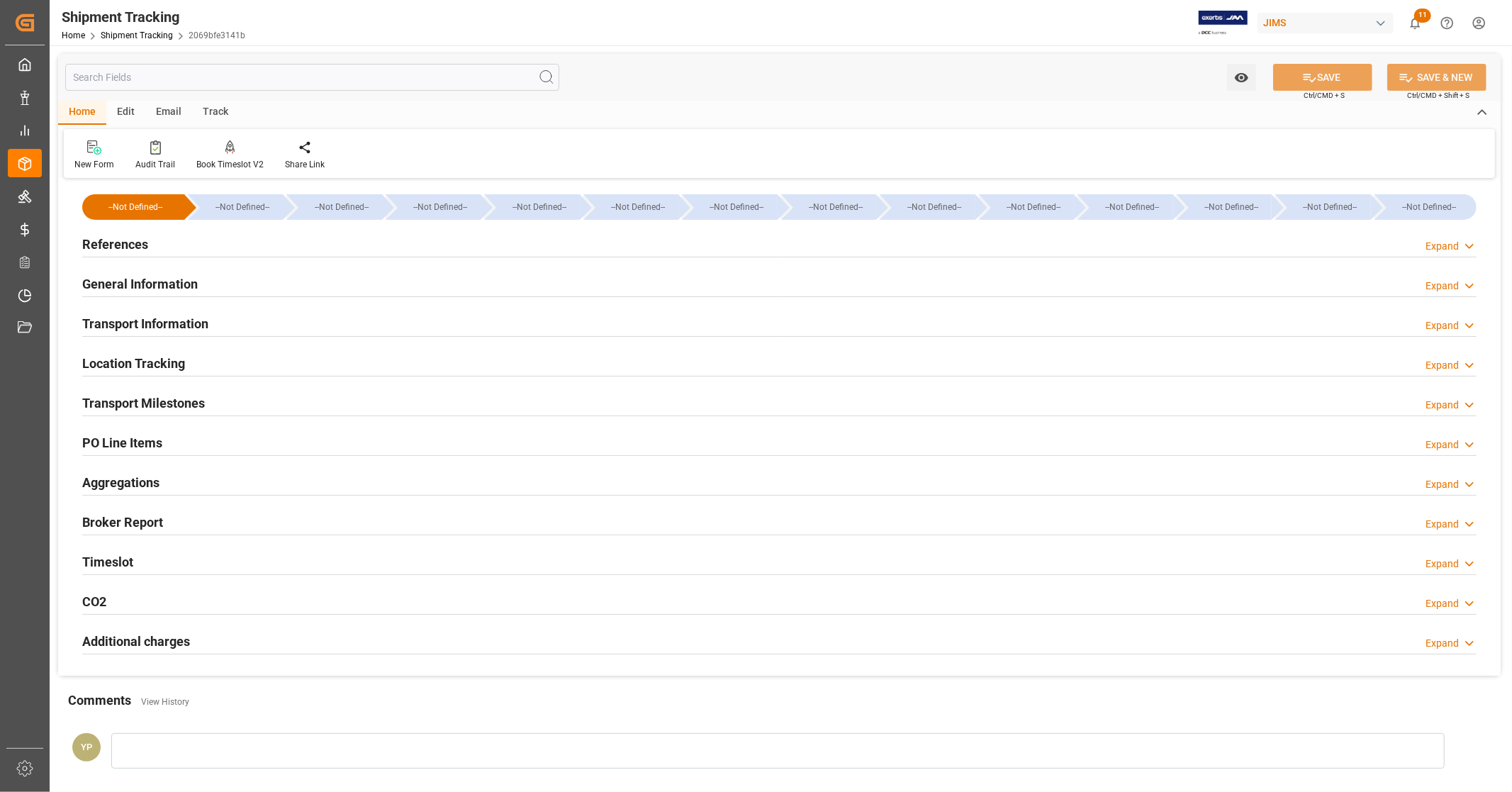
click at [131, 287] on h2 "General Information" at bounding box center [140, 284] width 116 height 19
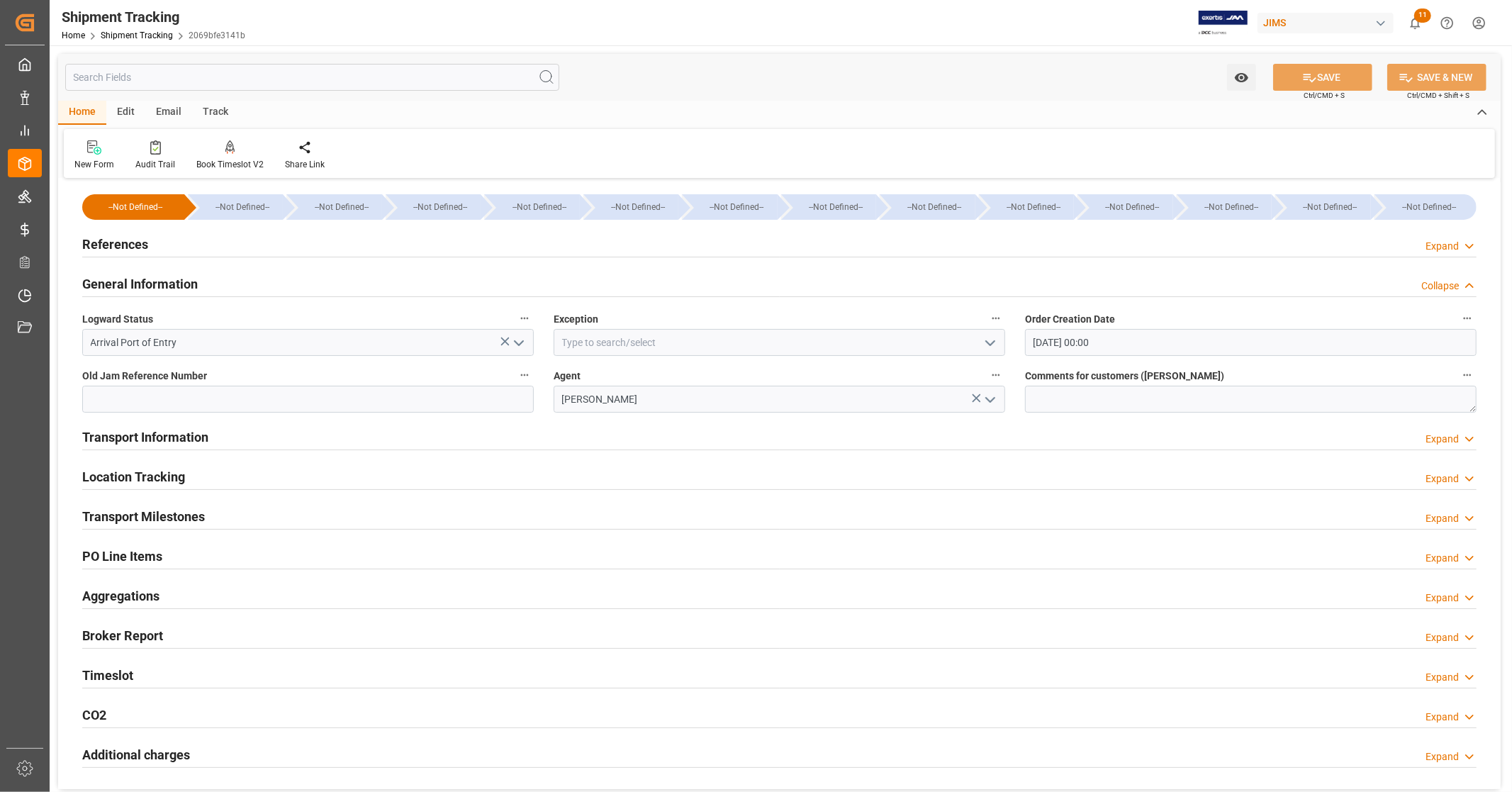
click at [131, 284] on h2 "General Information" at bounding box center [140, 284] width 116 height 19
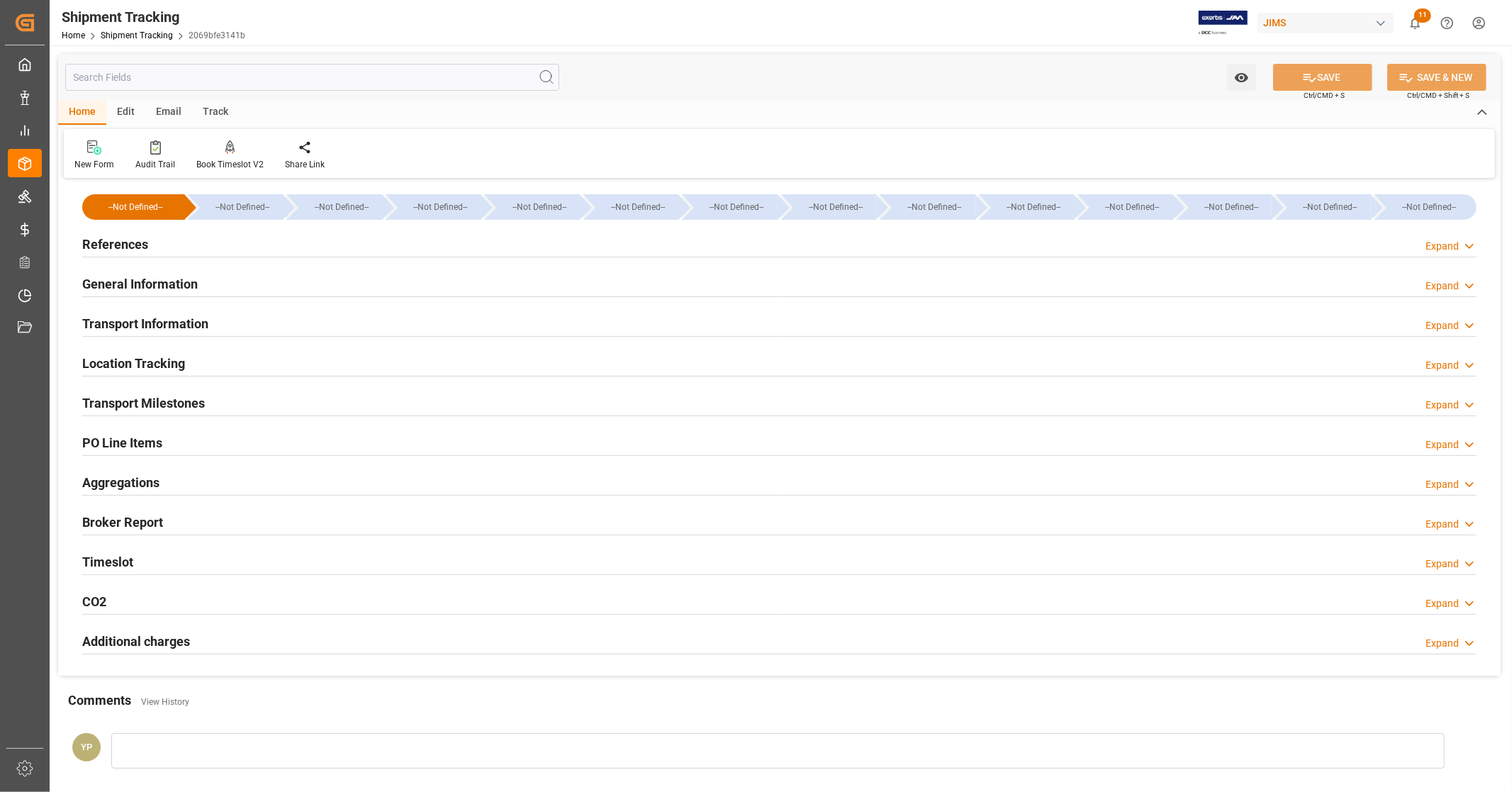
click at [144, 325] on h2 "Transport Information" at bounding box center [145, 323] width 126 height 19
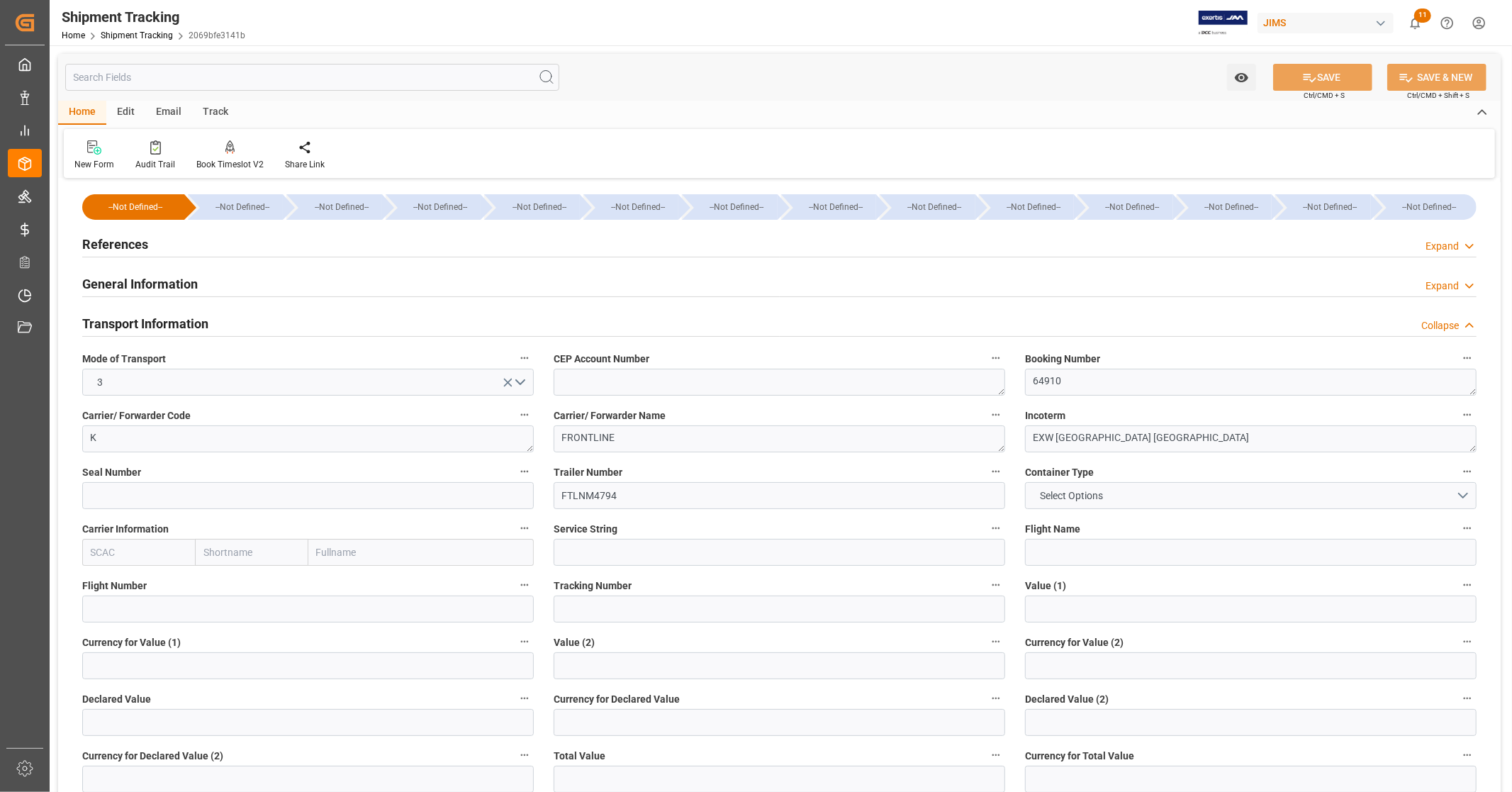
click at [201, 317] on h2 "Transport Information" at bounding box center [145, 323] width 126 height 19
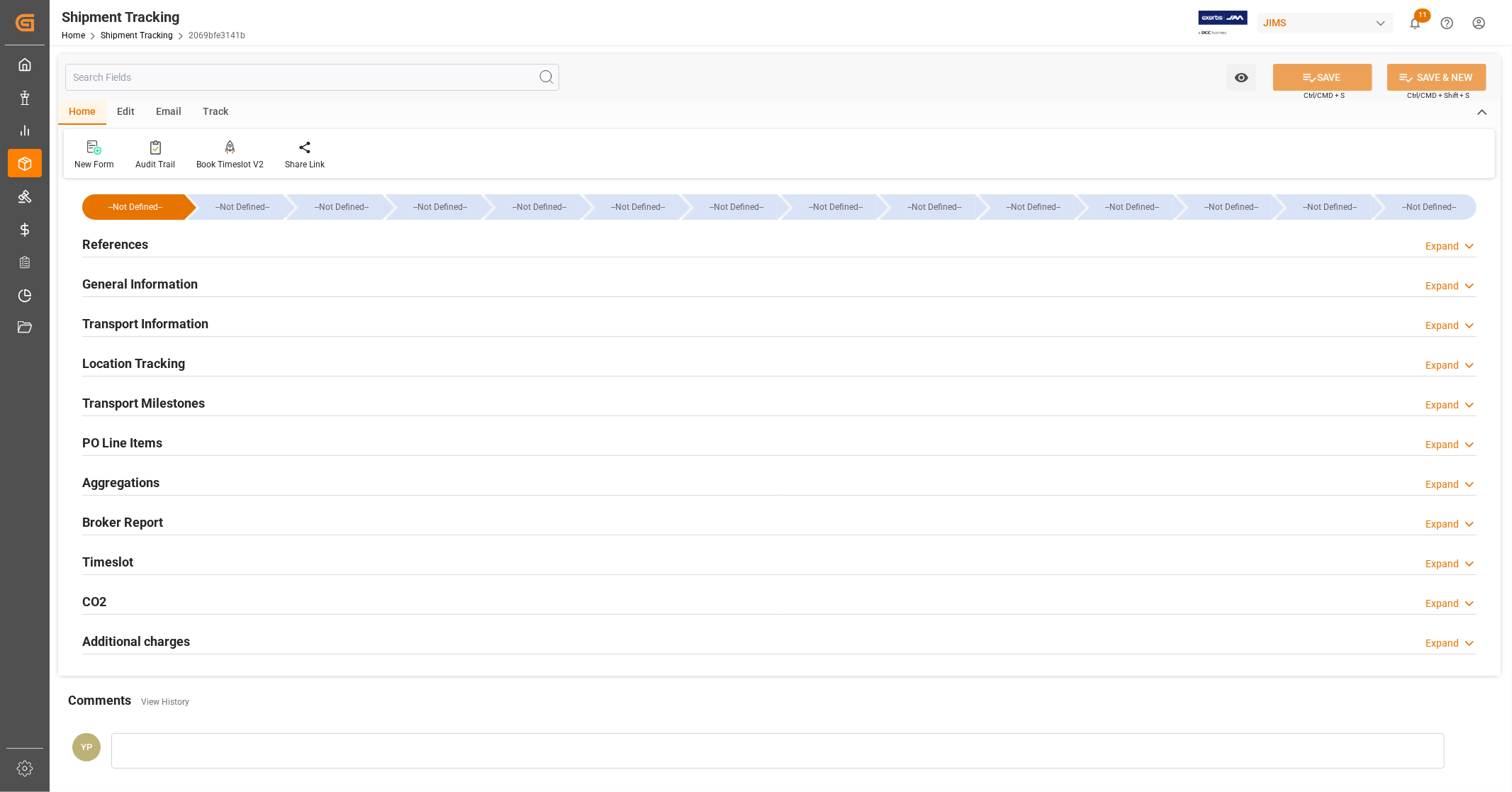
click at [172, 360] on h2 "Location Tracking" at bounding box center [134, 363] width 102 height 19
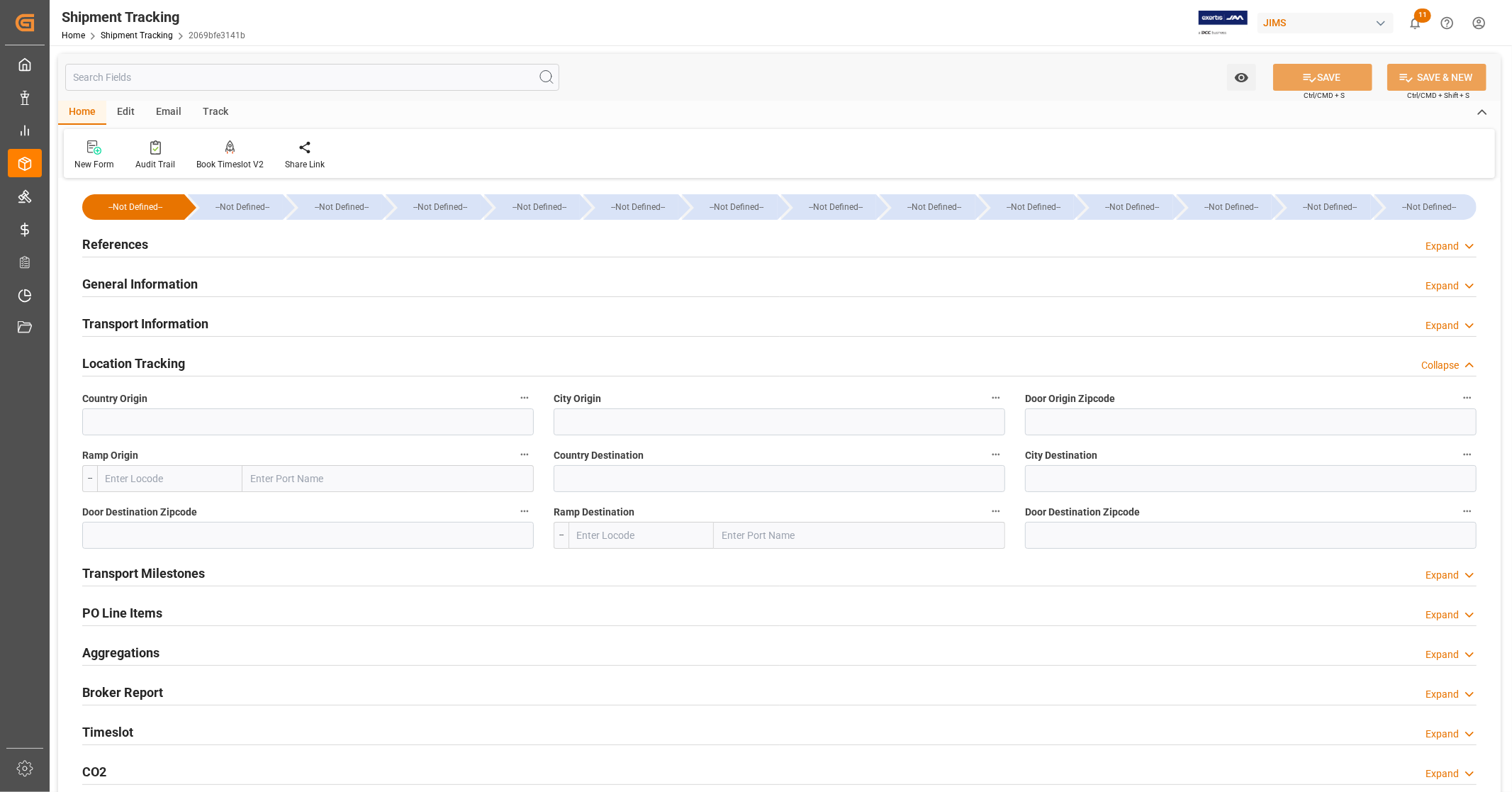
click at [172, 360] on h2 "Location Tracking" at bounding box center [134, 363] width 102 height 19
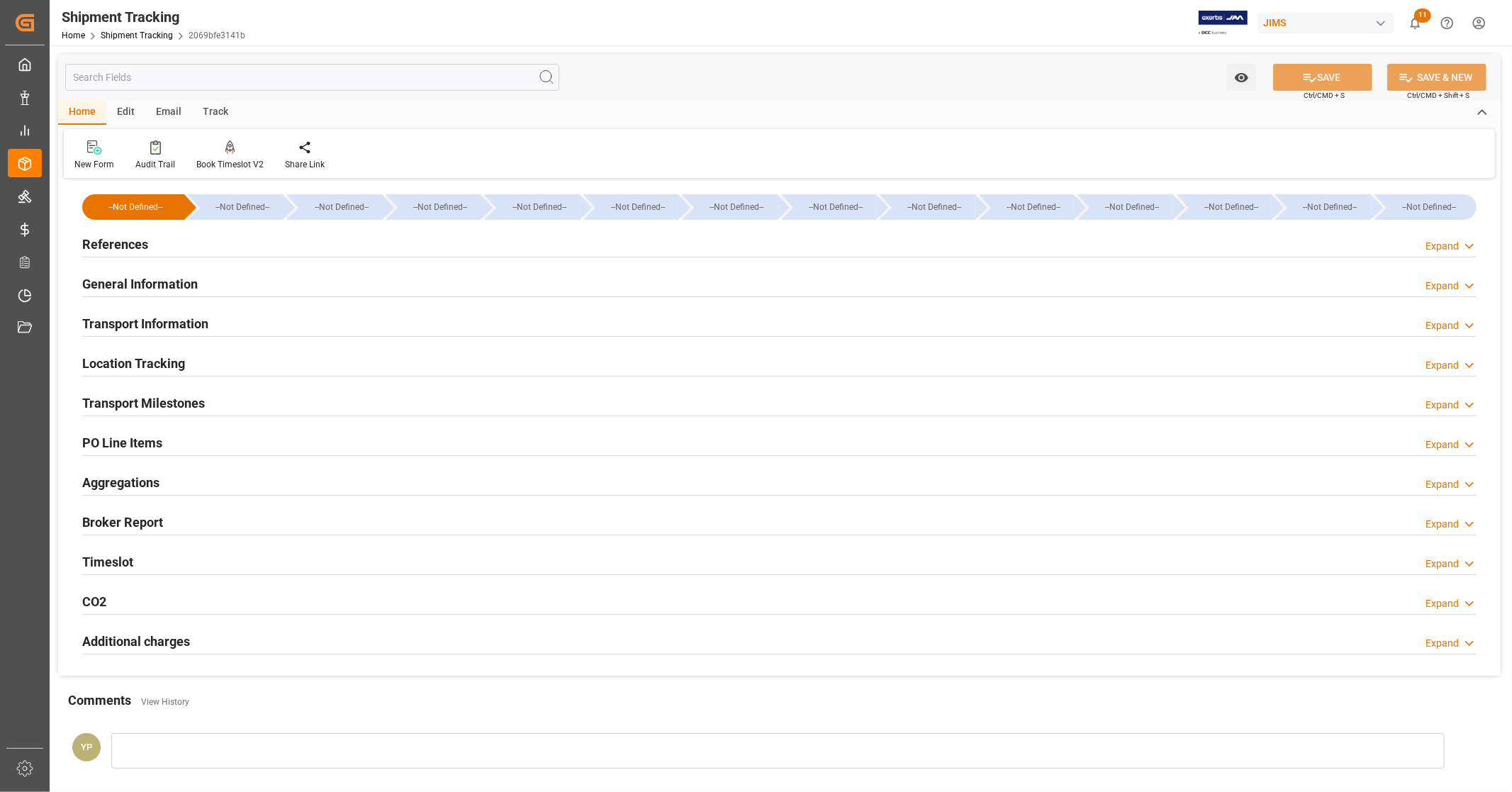
click at [157, 400] on h2 "Transport Milestones" at bounding box center [144, 403] width 122 height 19
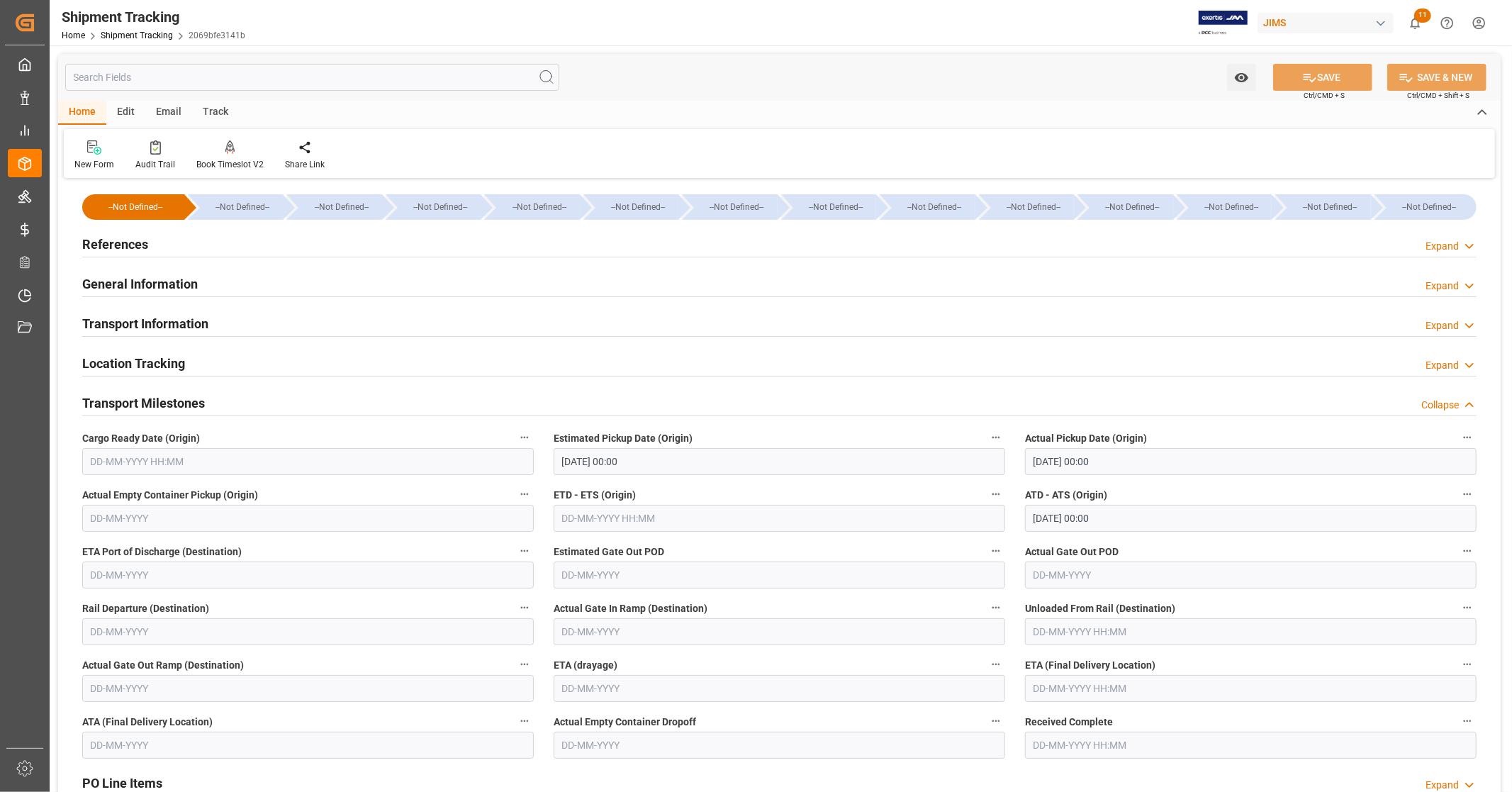
click at [210, 459] on input "text" at bounding box center [308, 461] width 451 height 27
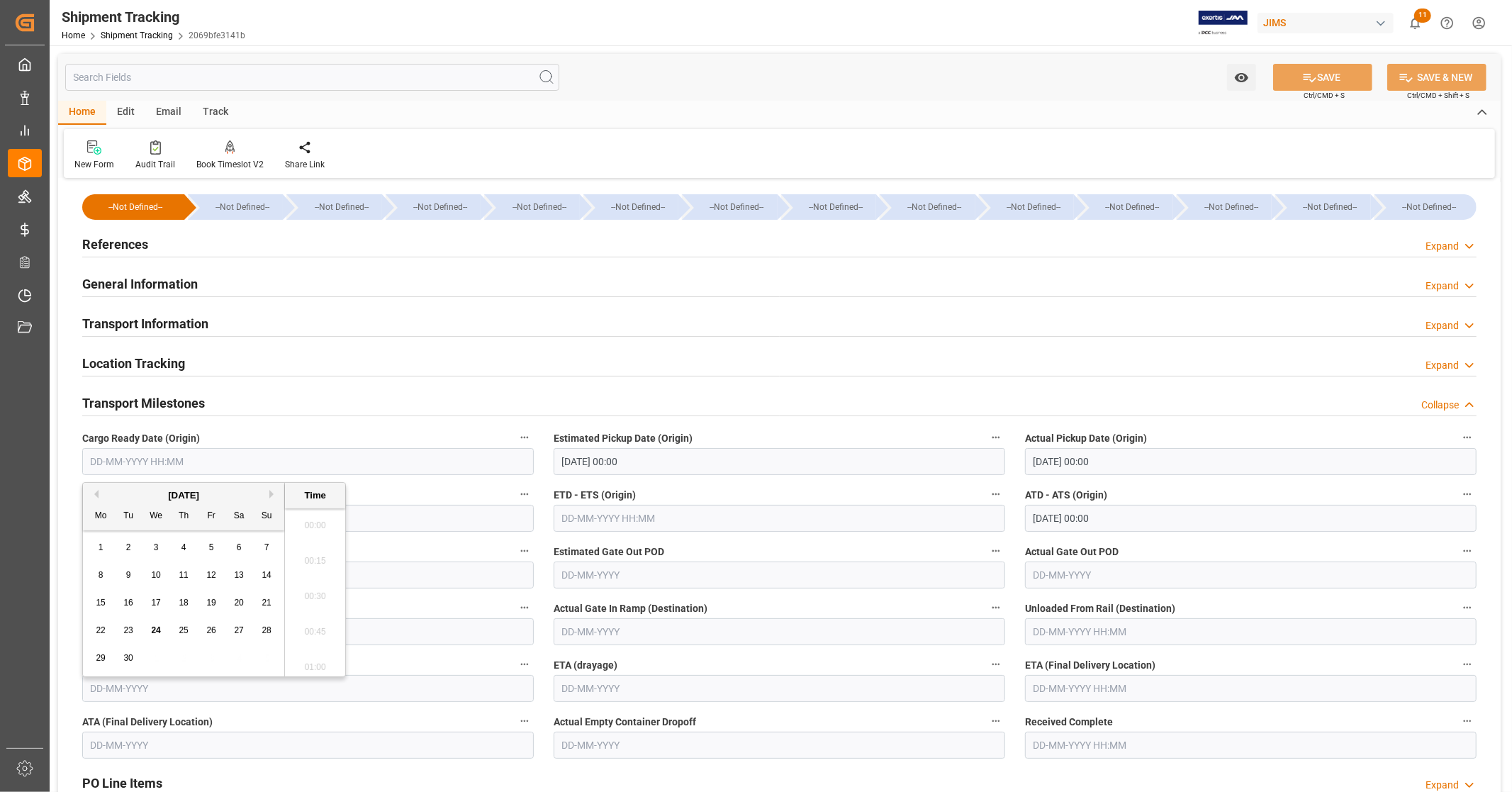
scroll to position [2025, 0]
click at [131, 633] on span "23" at bounding box center [127, 631] width 9 height 10
type input "[DATE] 00:00"
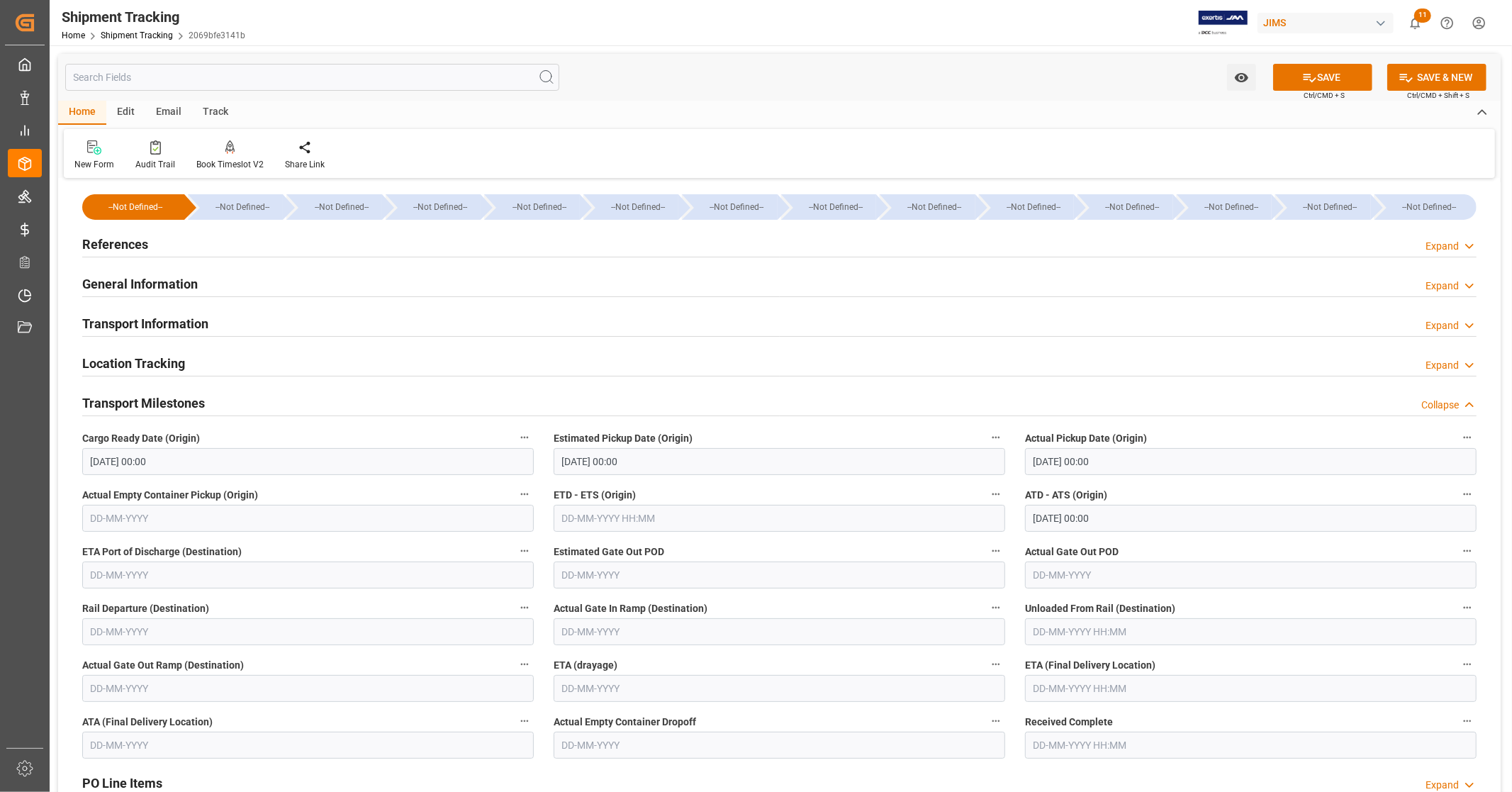
click at [175, 441] on span "Cargo Ready Date (Origin)" at bounding box center [141, 439] width 117 height 15
click at [516, 441] on button "Cargo Ready Date (Origin)" at bounding box center [525, 437] width 18 height 18
click at [1110, 685] on div at bounding box center [756, 396] width 1512 height 792
click at [1069, 694] on input "text" at bounding box center [1250, 689] width 451 height 27
click at [1216, 478] on button "Next Month" at bounding box center [1216, 480] width 8 height 8
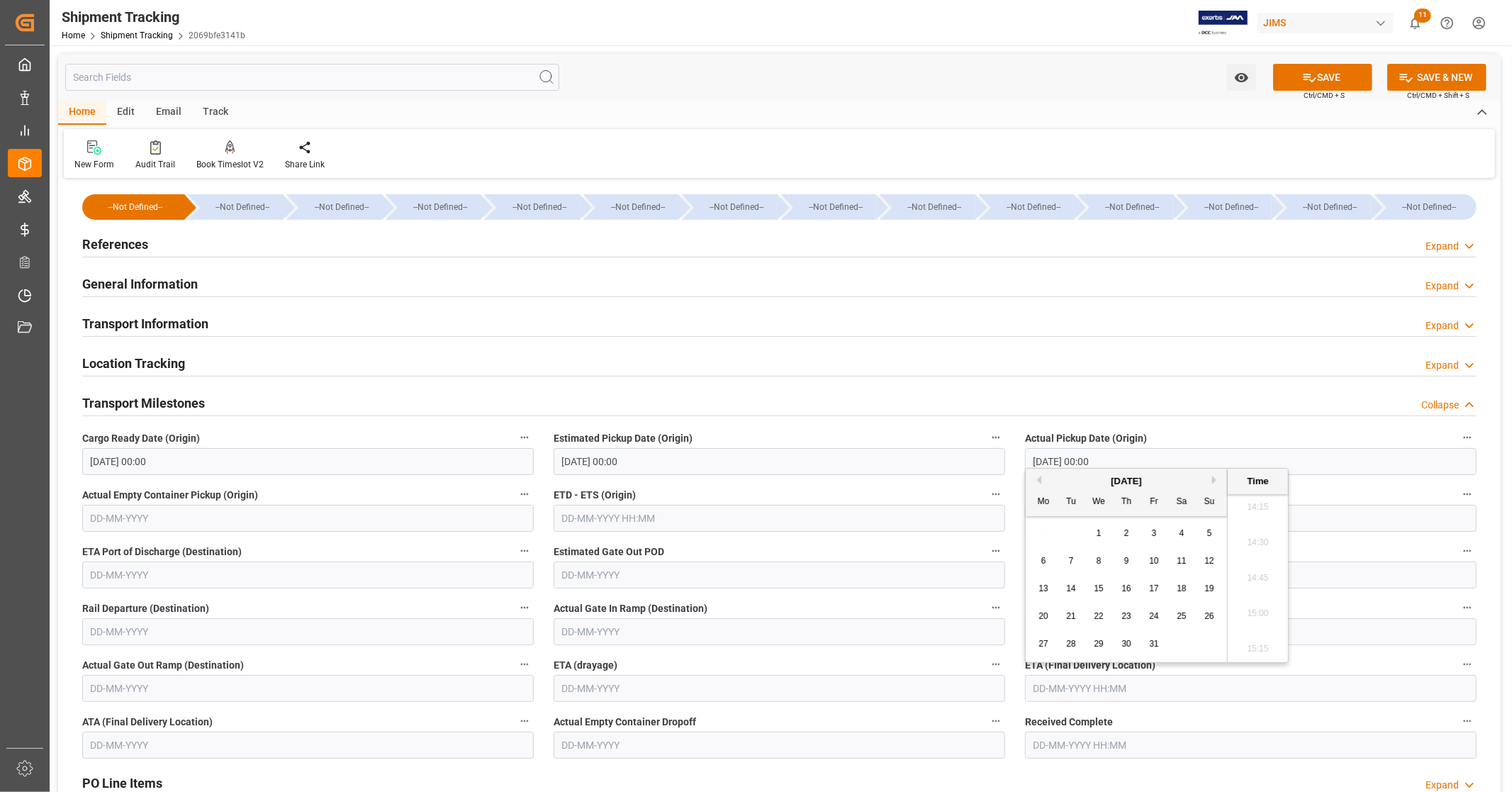
click at [1100, 532] on span "1" at bounding box center [1099, 533] width 5 height 10
type input "[DATE] 00:00"
click at [1080, 136] on div "New Form Audit Trail Book Timeslot V2 Book a Timeslot for the shipment Share Li…" at bounding box center [779, 153] width 1431 height 49
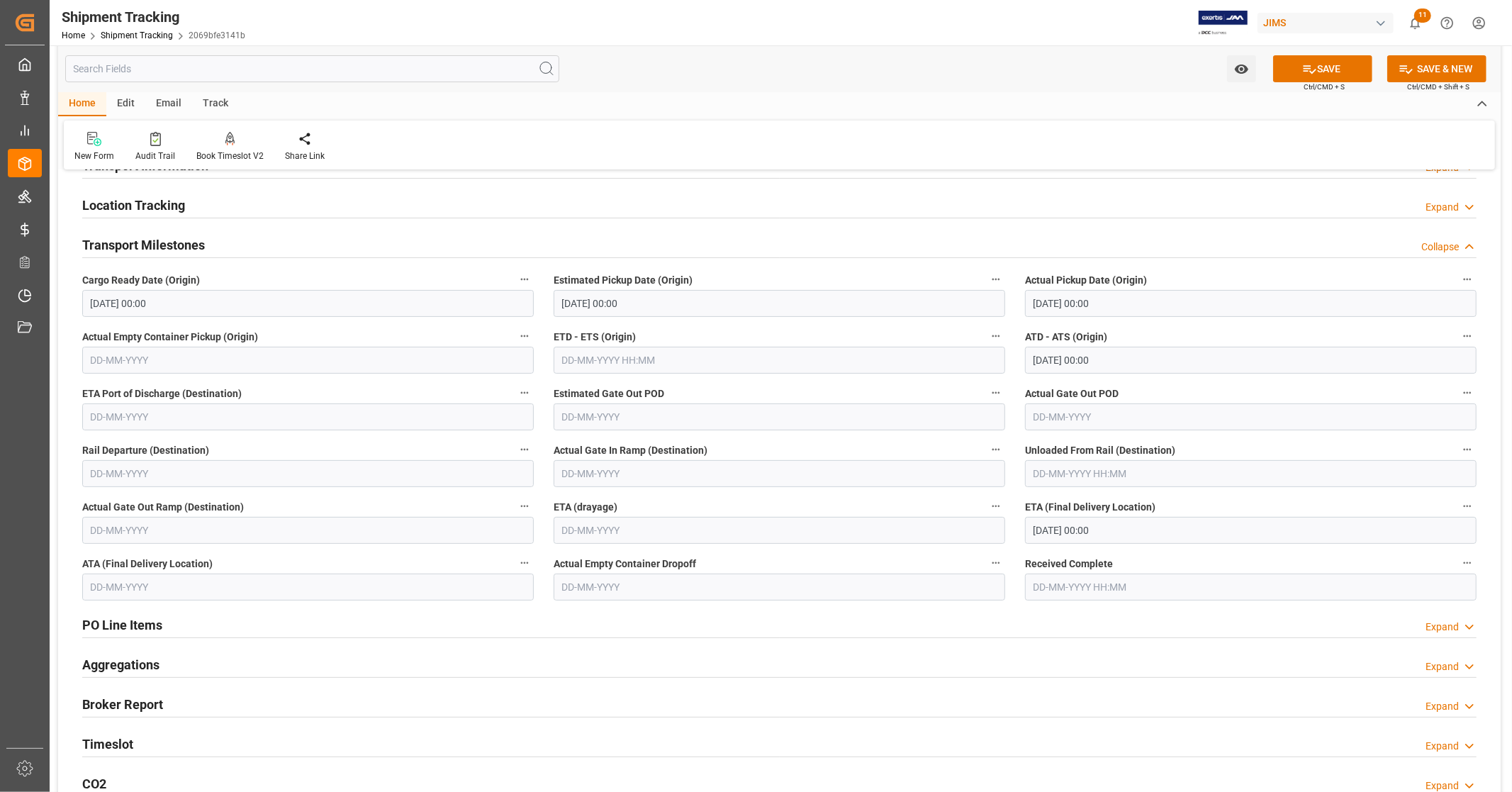
scroll to position [157, 0]
click at [1336, 69] on button "SAVE" at bounding box center [1323, 69] width 99 height 27
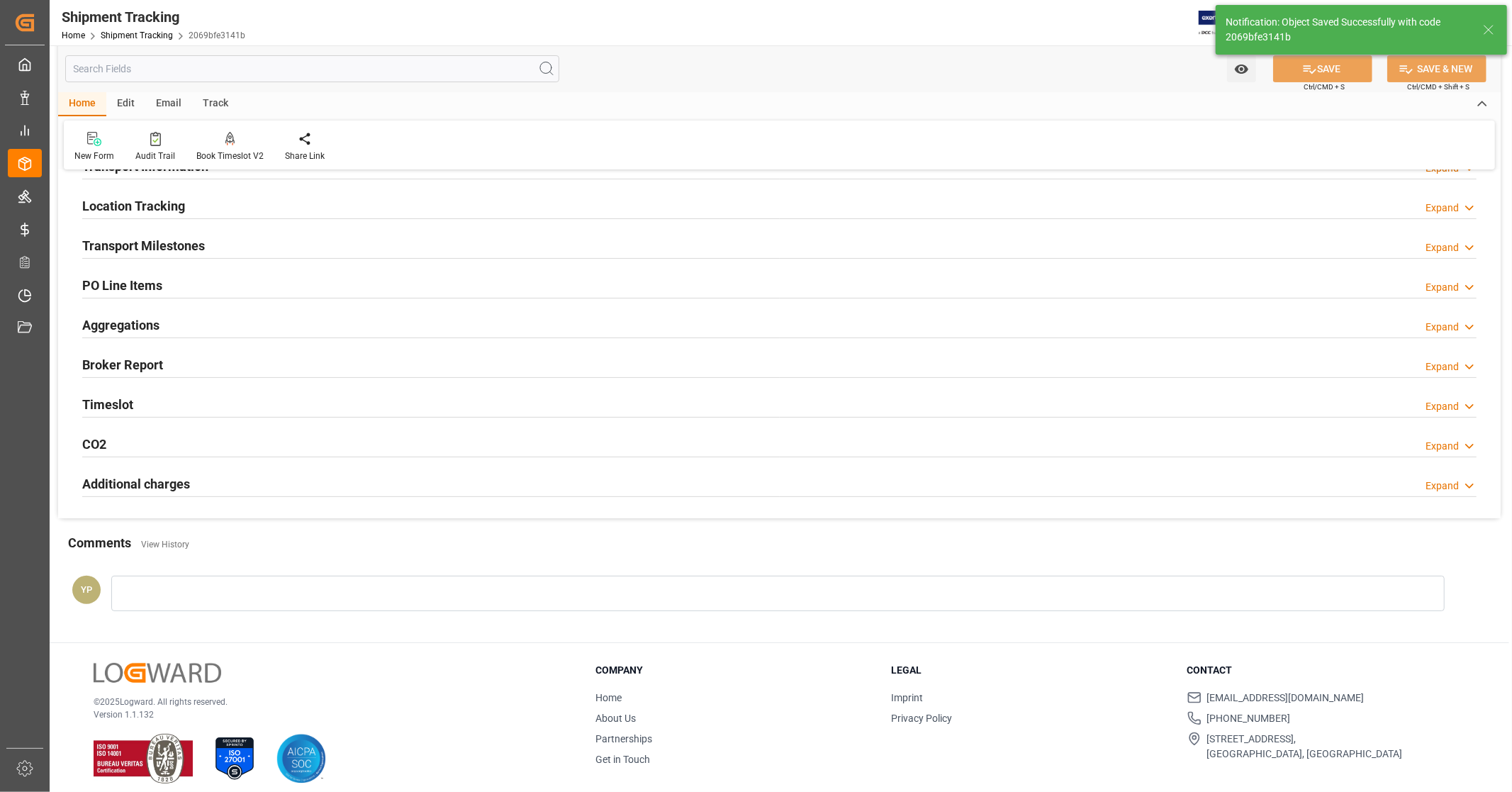
click at [197, 284] on div "PO Line Items Expand" at bounding box center [779, 284] width 1394 height 27
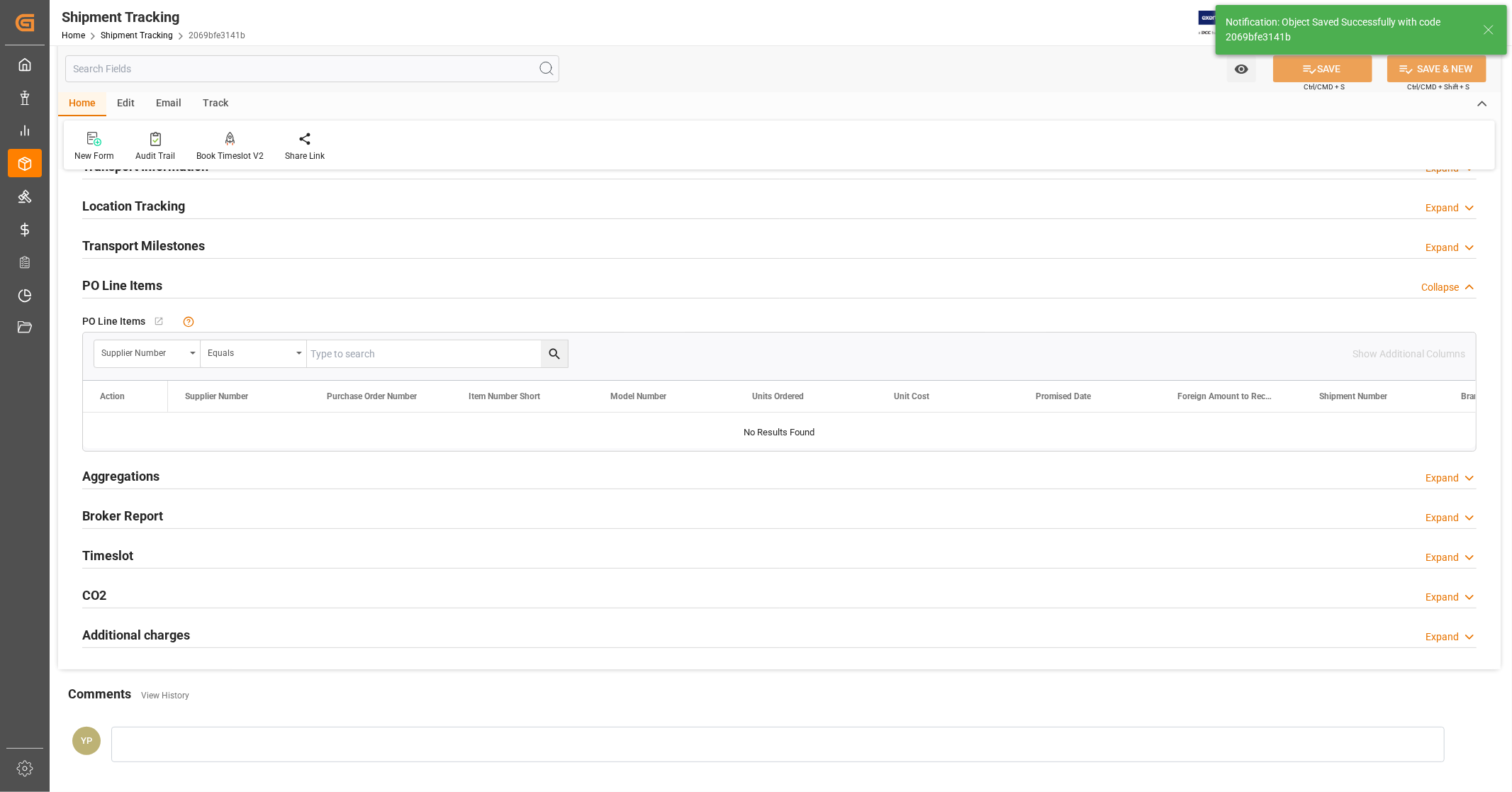
click at [197, 284] on div "PO Line Items Collapse" at bounding box center [779, 284] width 1394 height 27
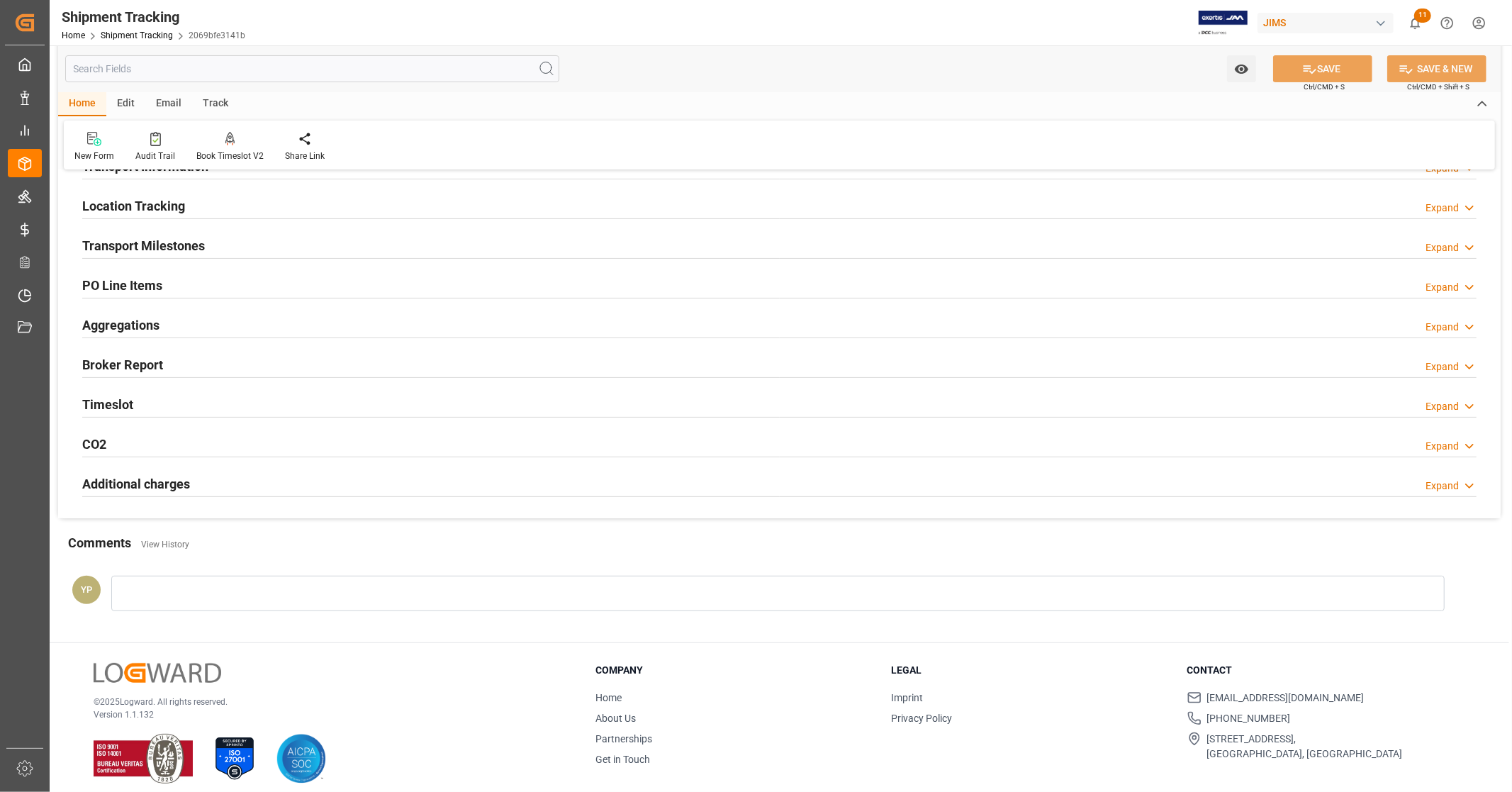
click at [142, 358] on h2 "Broker Report" at bounding box center [123, 365] width 81 height 19
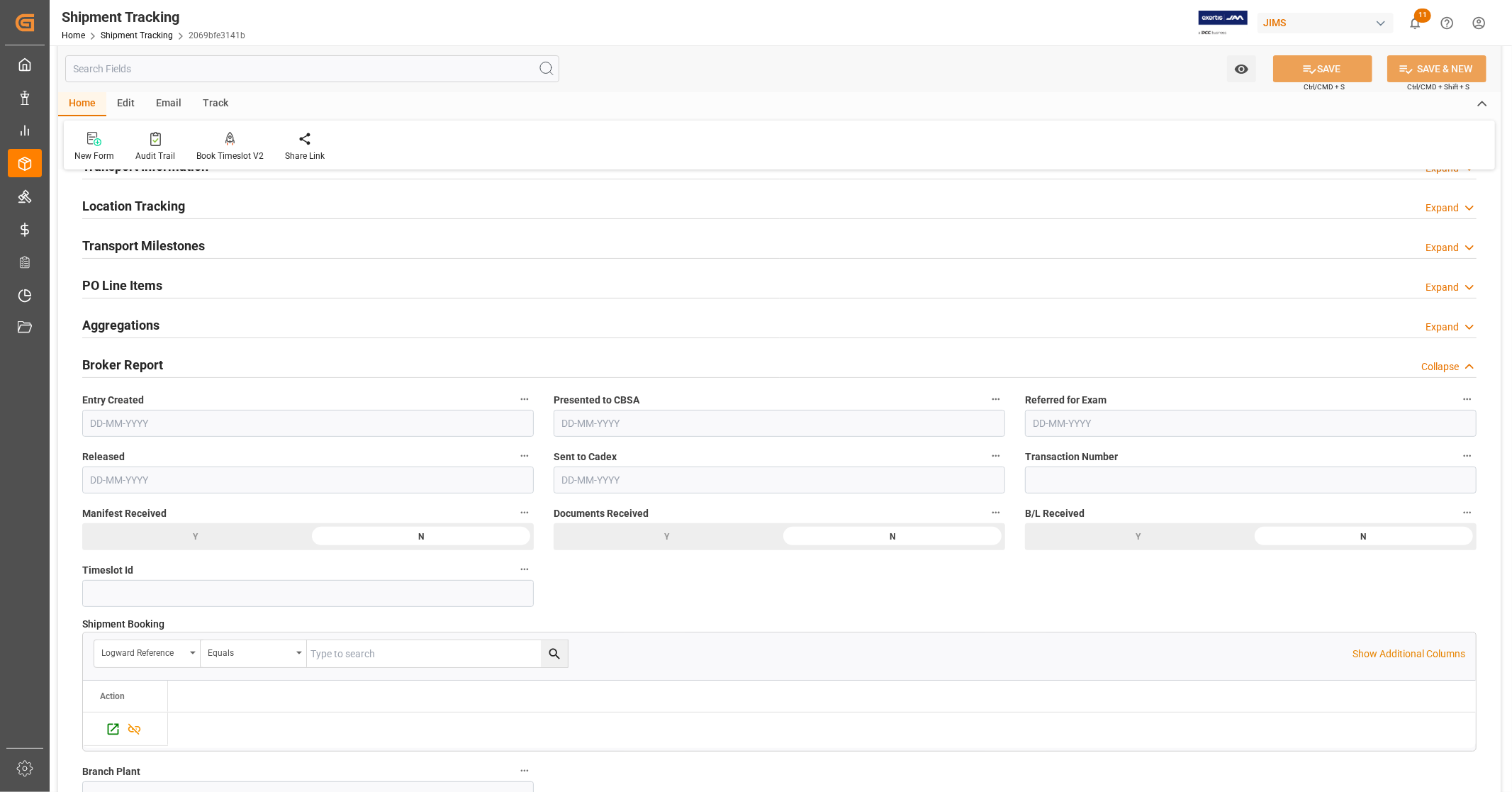
click at [142, 358] on h2 "Broker Report" at bounding box center [123, 365] width 81 height 19
